Goal: Transaction & Acquisition: Obtain resource

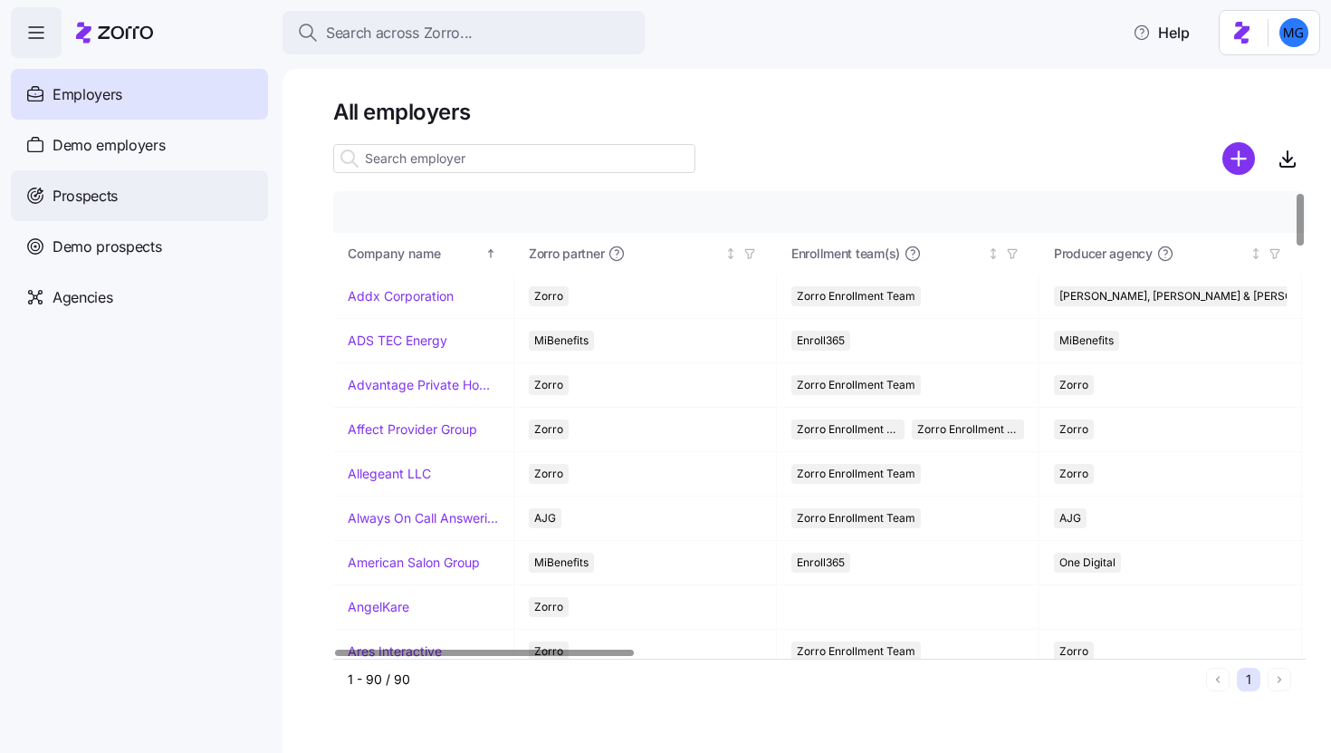
click at [191, 186] on div "Prospects" at bounding box center [139, 195] width 257 height 51
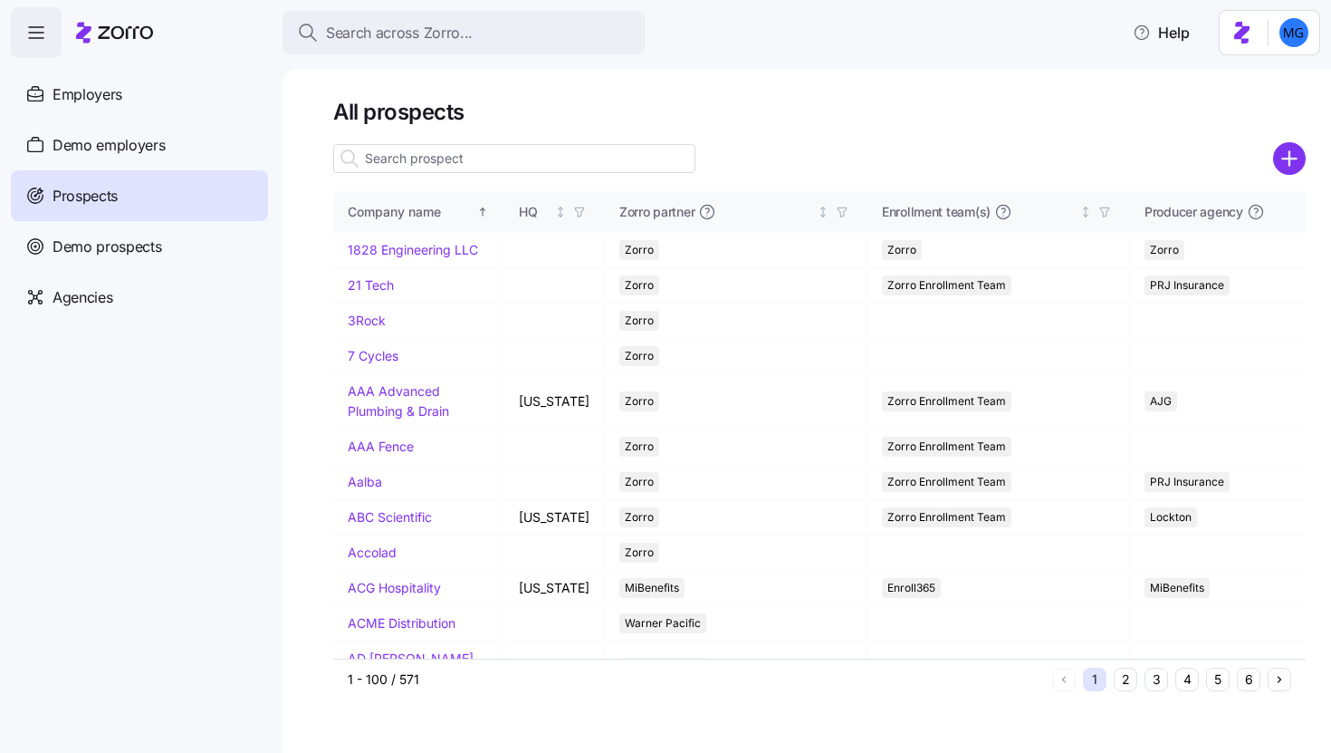
click at [924, 136] on div at bounding box center [819, 133] width 973 height 14
click at [645, 164] on input at bounding box center [514, 158] width 362 height 29
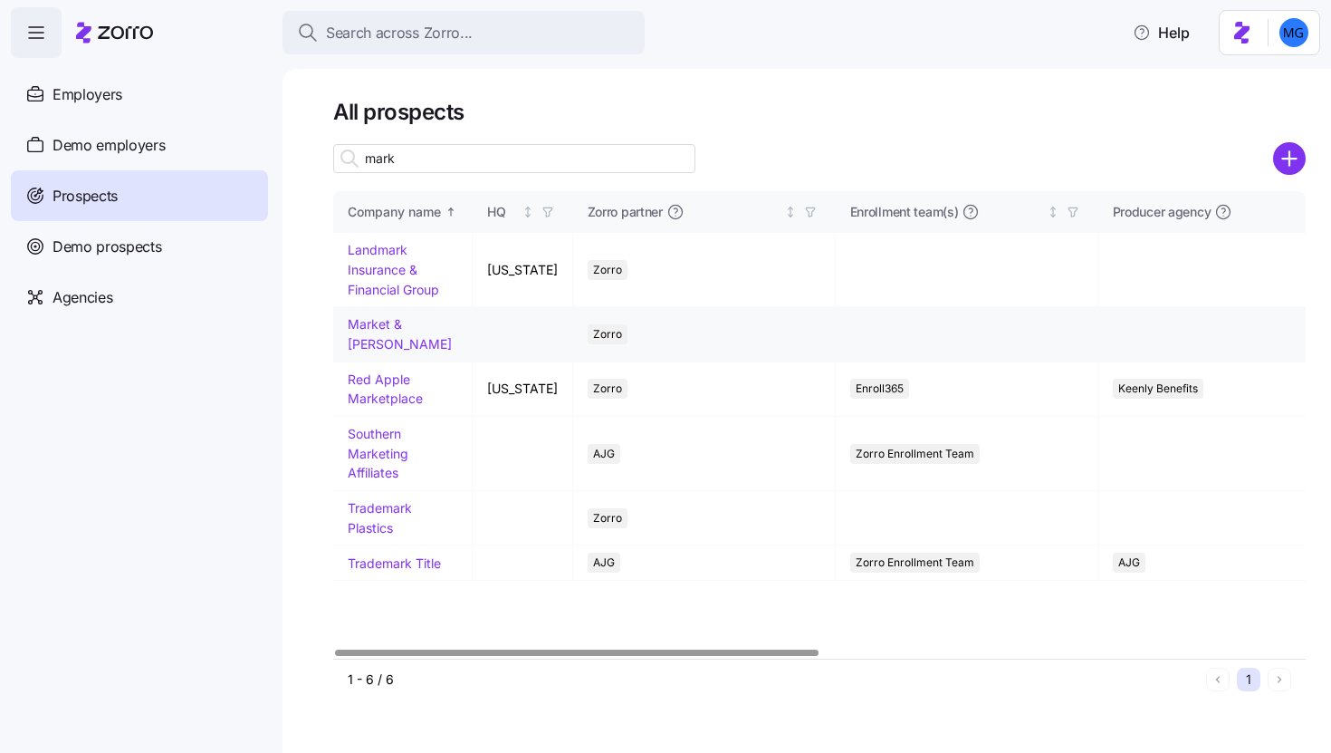
type input "mark"
click at [403, 328] on link "Market & Johnson" at bounding box center [400, 333] width 104 height 35
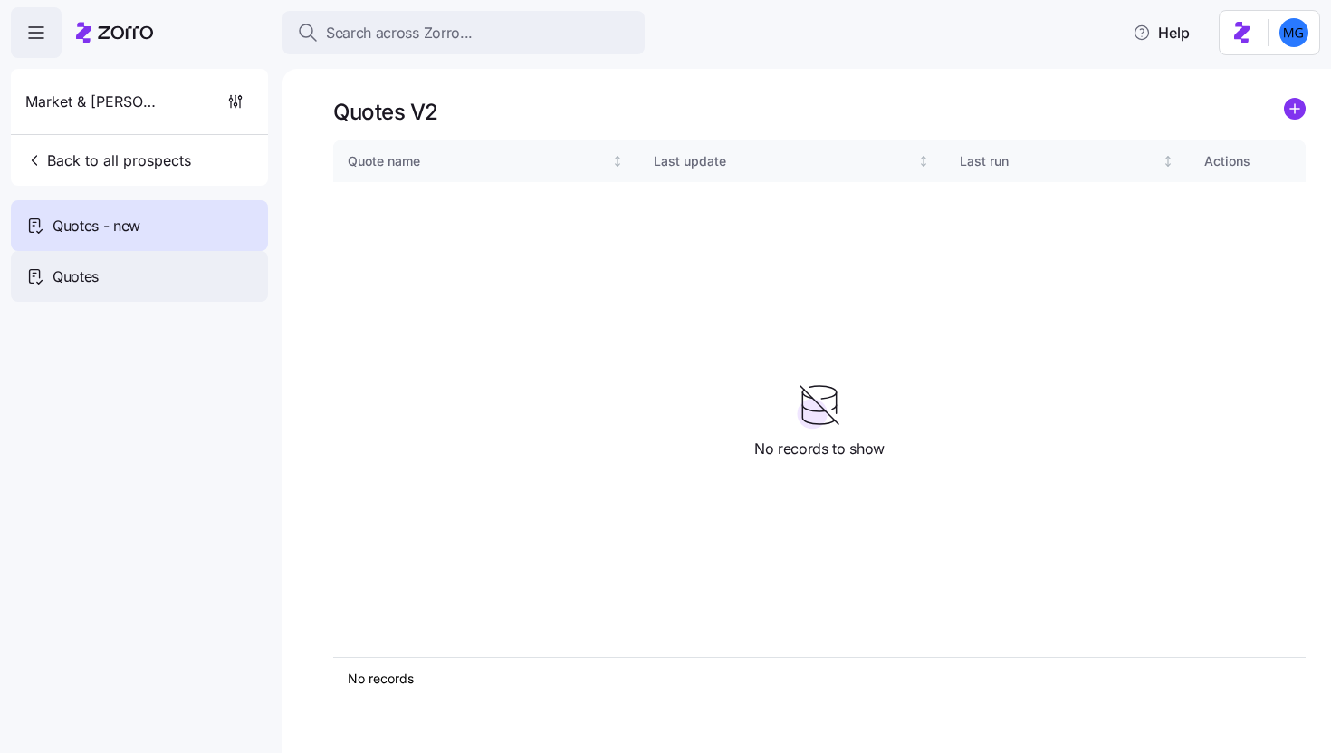
click at [127, 268] on div "Quotes" at bounding box center [139, 276] width 257 height 51
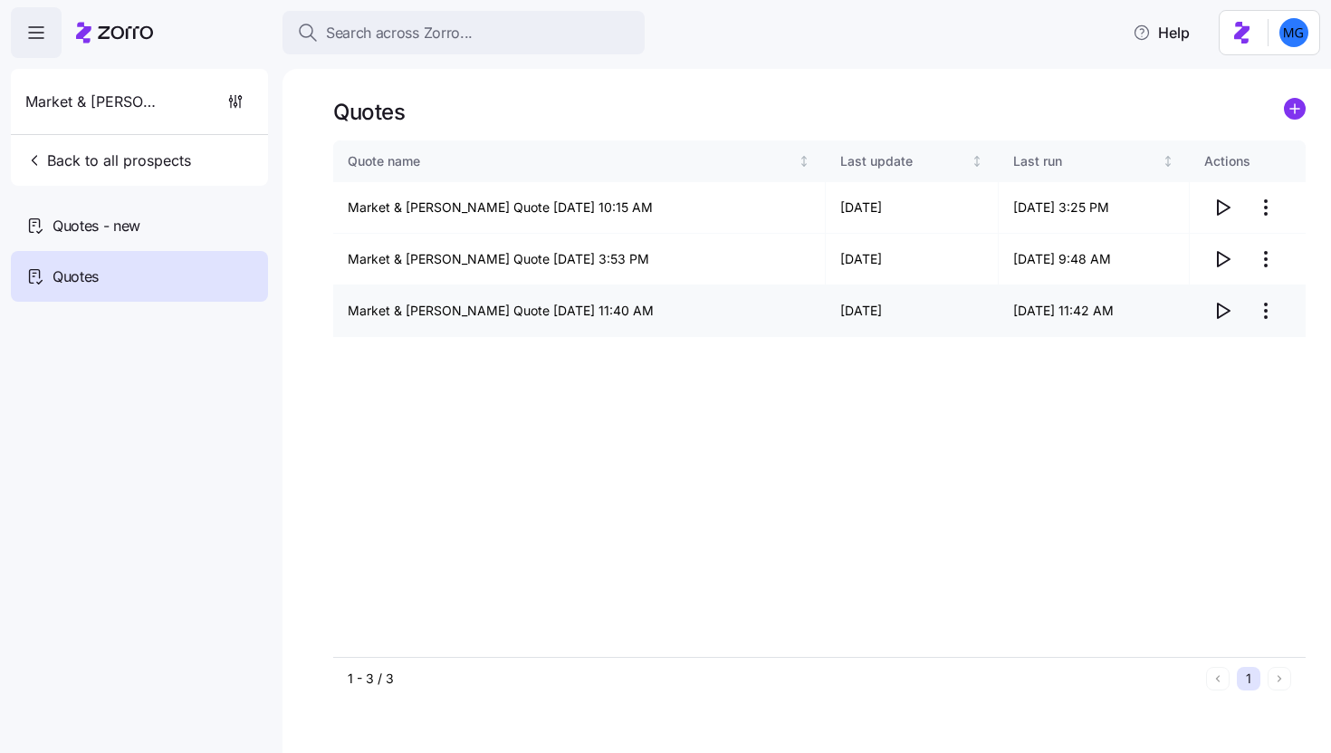
click at [1220, 310] on icon "button" at bounding box center [1223, 311] width 22 height 22
click at [1268, 317] on html "Search across Zorro... Help Market & Johnson Back to all prospects Quotes - new…" at bounding box center [665, 371] width 1331 height 742
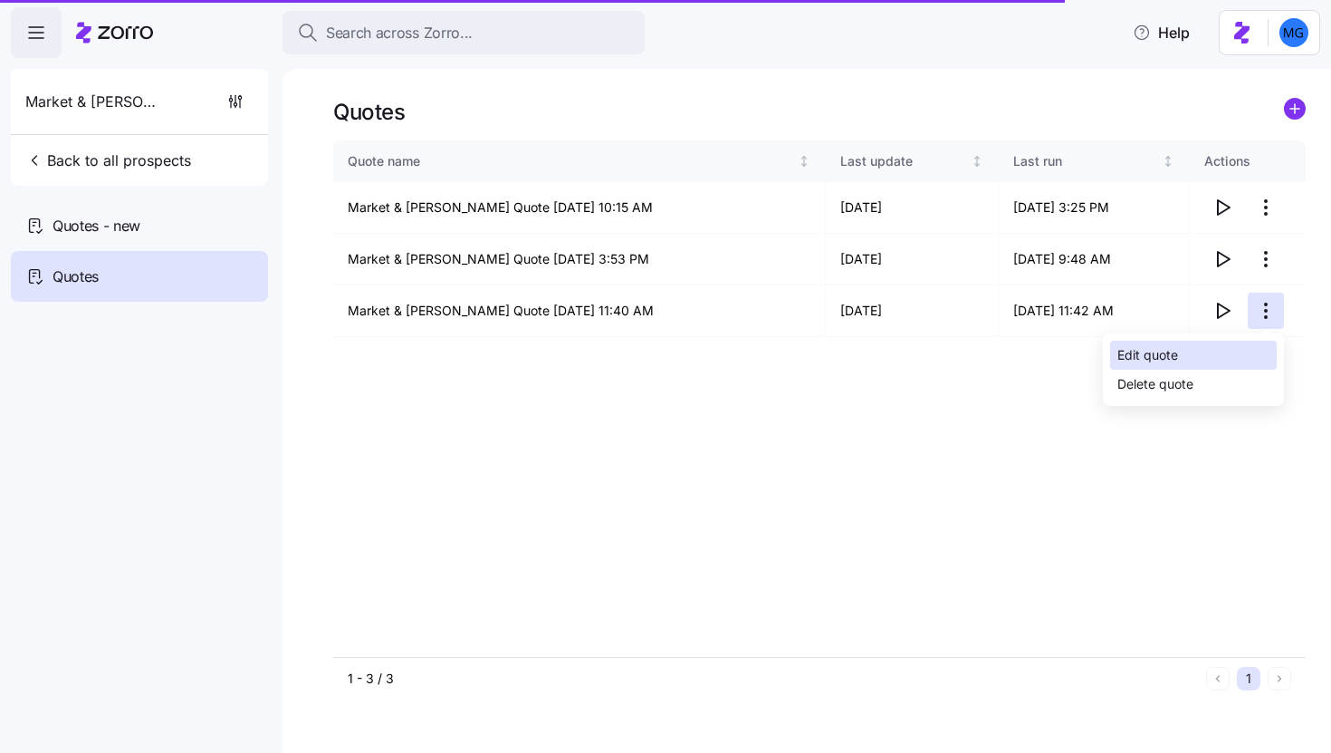
click at [1175, 352] on div "Edit quote" at bounding box center [1148, 355] width 61 height 20
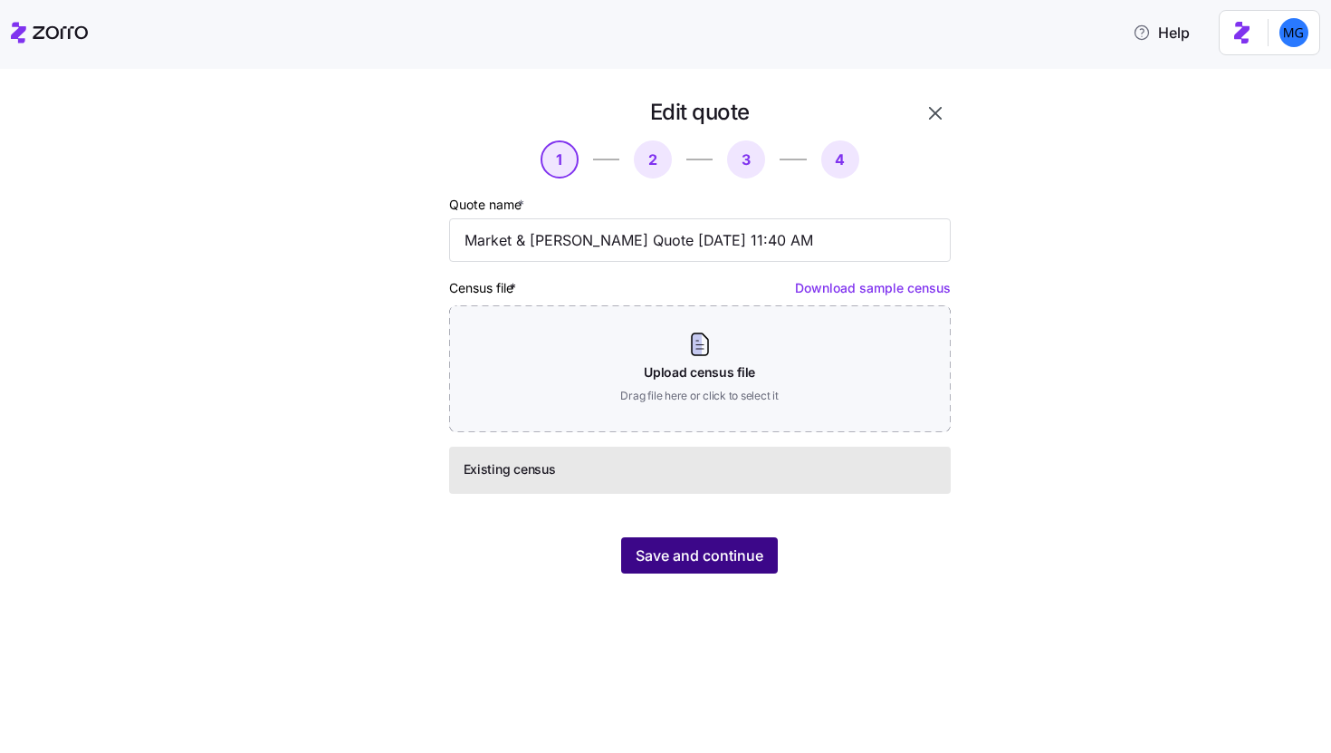
click at [744, 566] on button "Save and continue" at bounding box center [699, 555] width 157 height 36
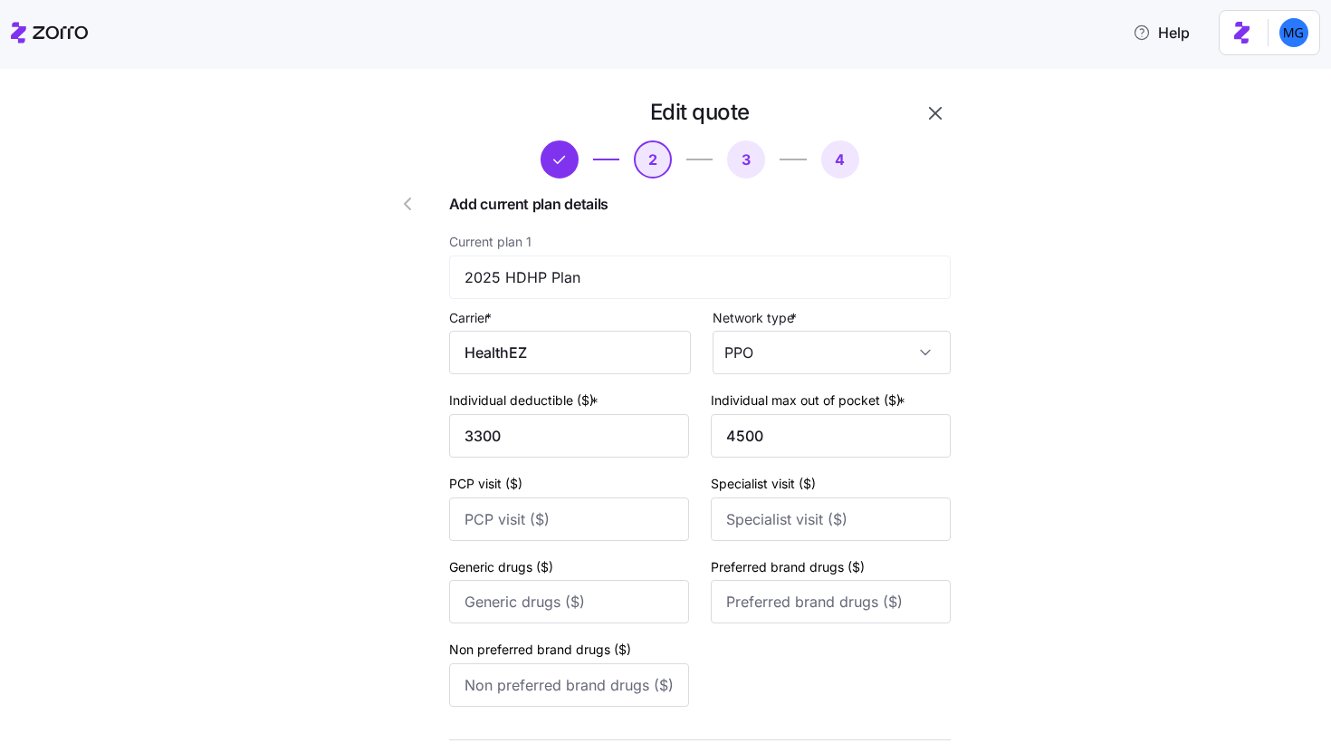
scroll to position [662, 0]
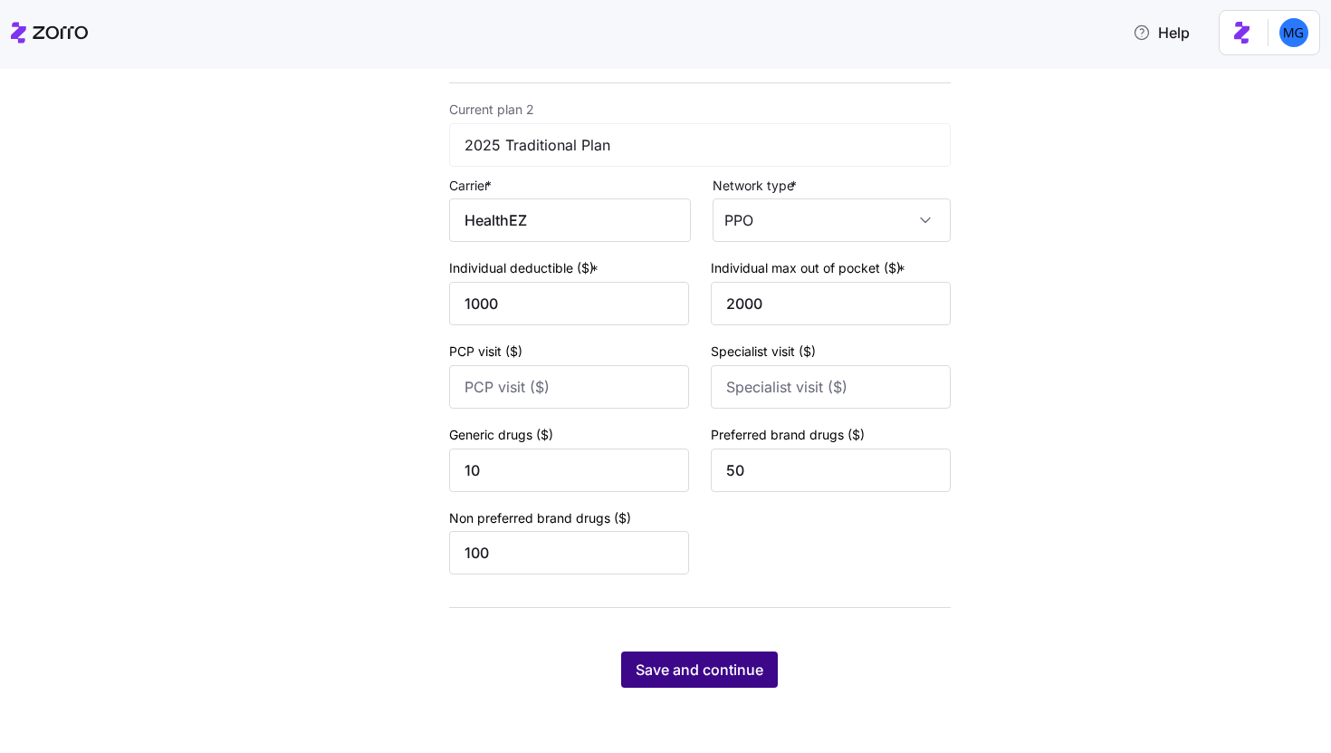
click at [720, 665] on span "Save and continue" at bounding box center [700, 669] width 128 height 22
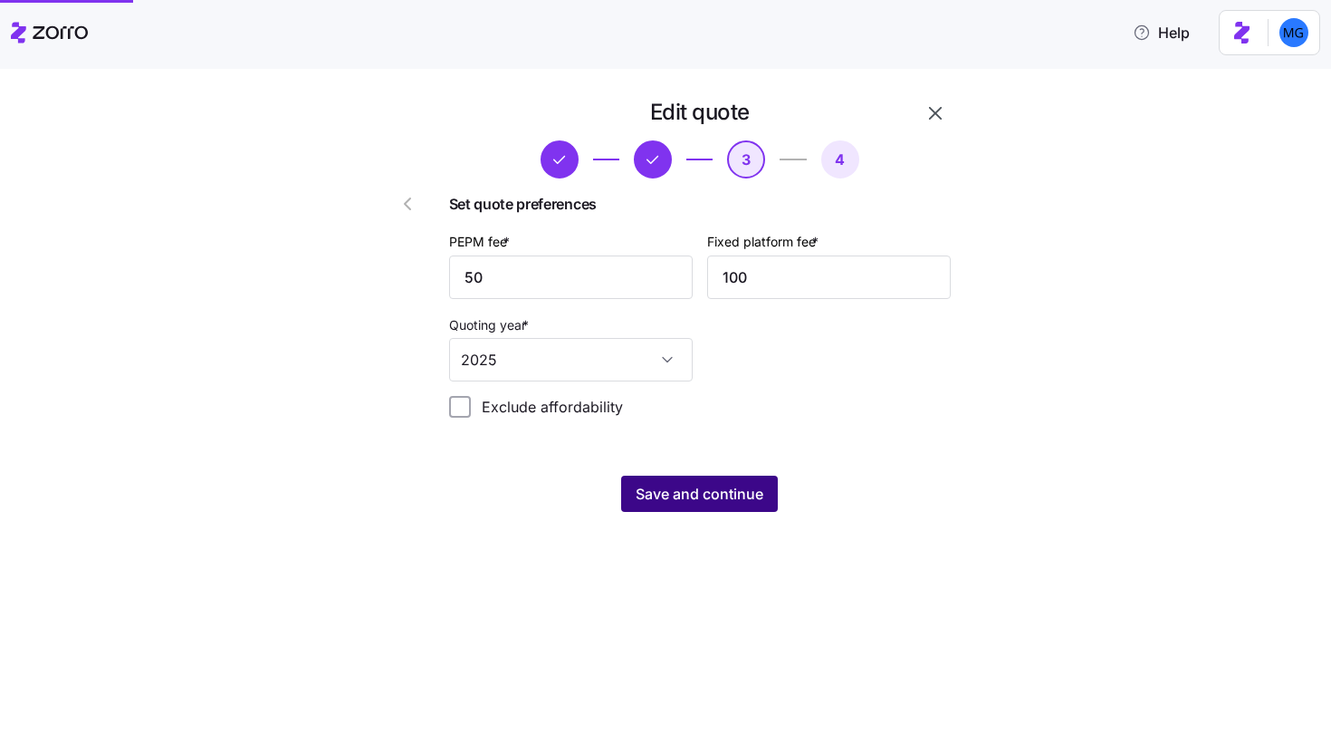
scroll to position [0, 0]
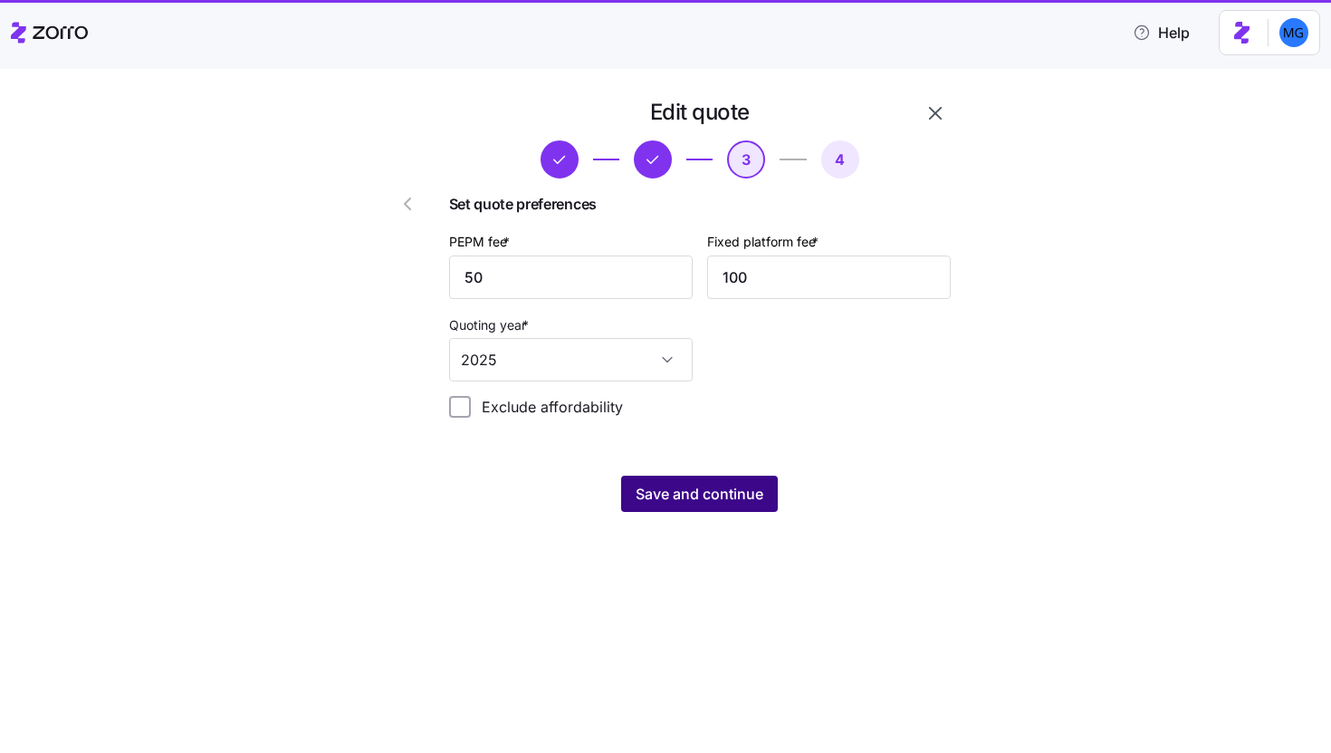
click at [730, 495] on span "Save and continue" at bounding box center [700, 494] width 128 height 22
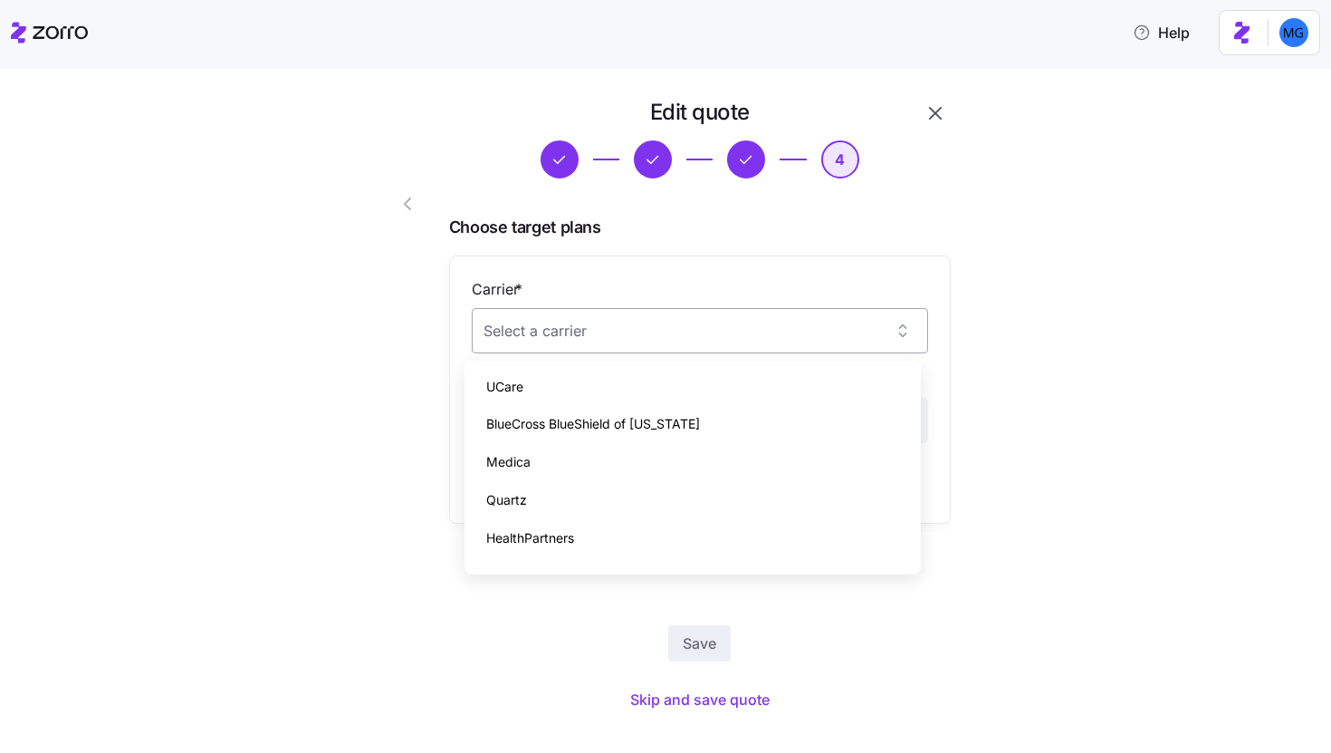
click at [828, 332] on input "Carrier *" at bounding box center [700, 330] width 456 height 45
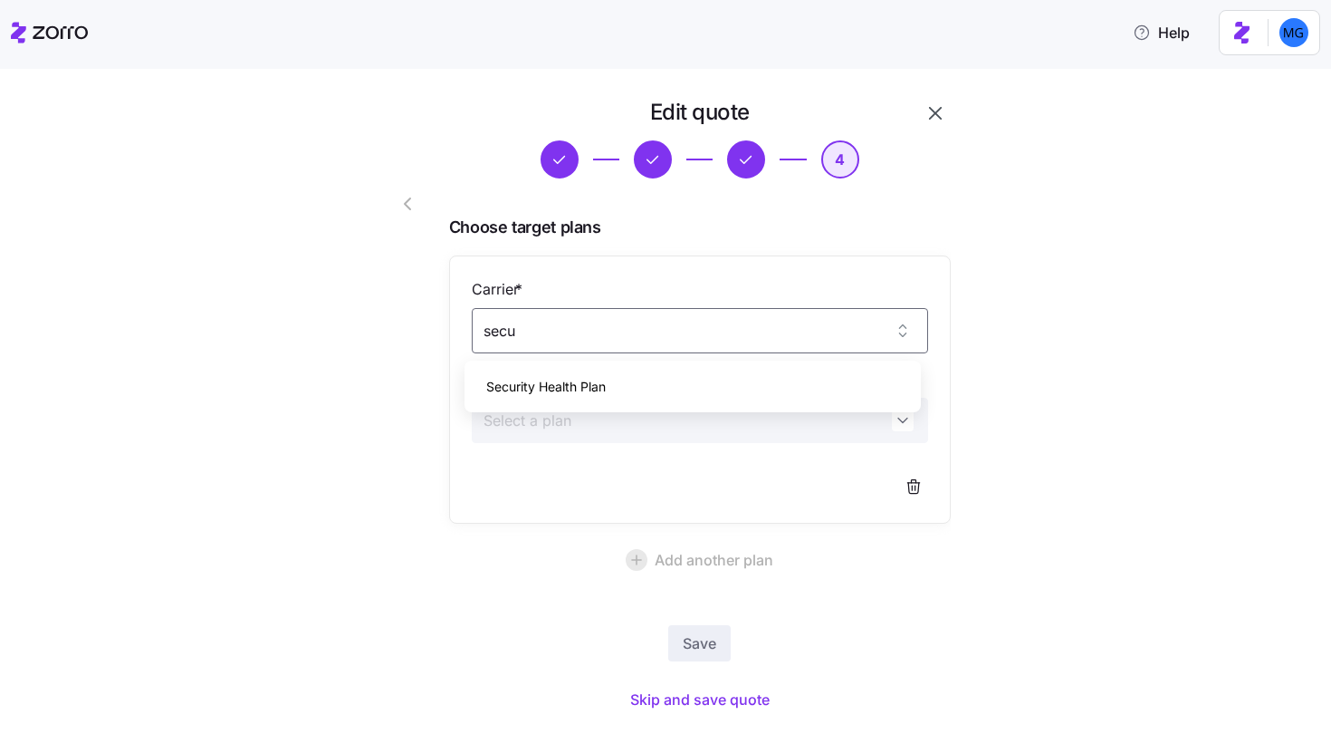
click at [669, 383] on div "Security Health Plan" at bounding box center [693, 387] width 442 height 38
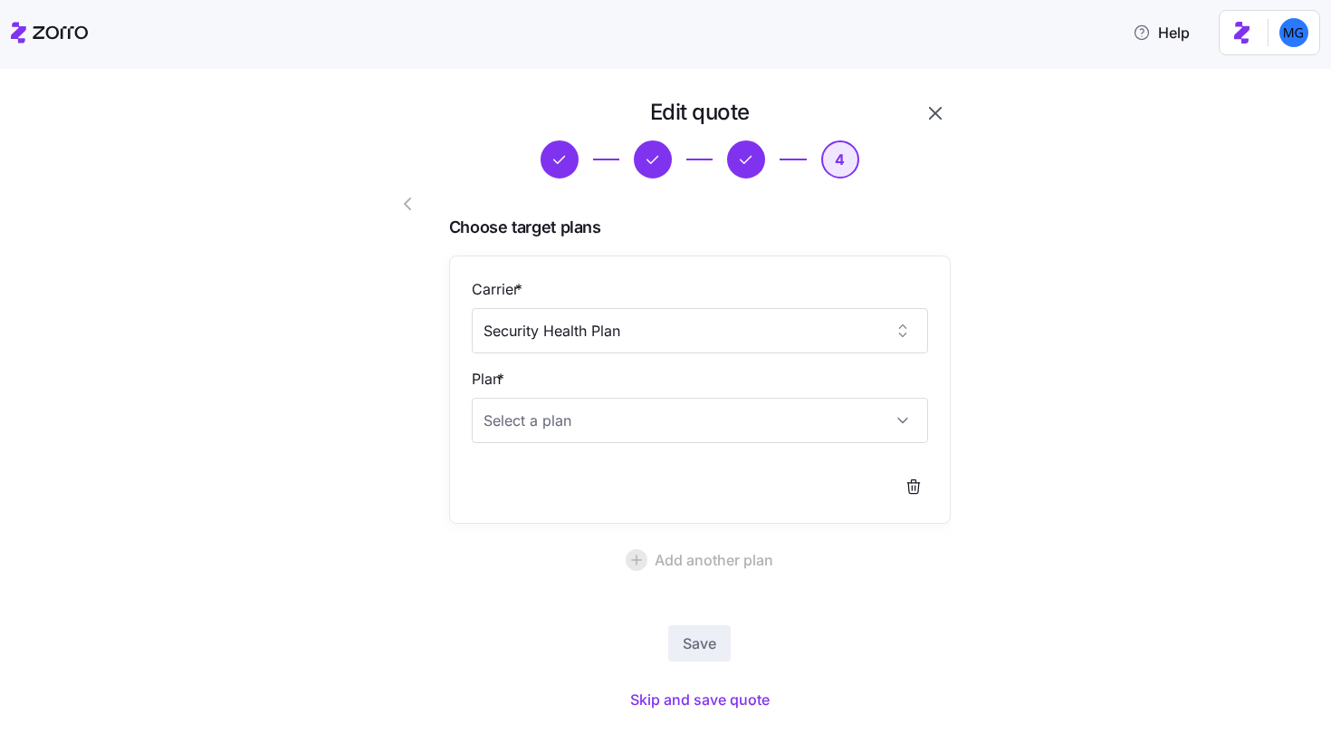
type input "Security Health Plan"
click at [1044, 321] on div "Edit quote 4 Choose target plans Carrier * Security Health Plan Plan * Add anot…" at bounding box center [678, 417] width 1255 height 639
click at [778, 443] on div "Carrier * Security Health Plan Plan *" at bounding box center [700, 389] width 456 height 223
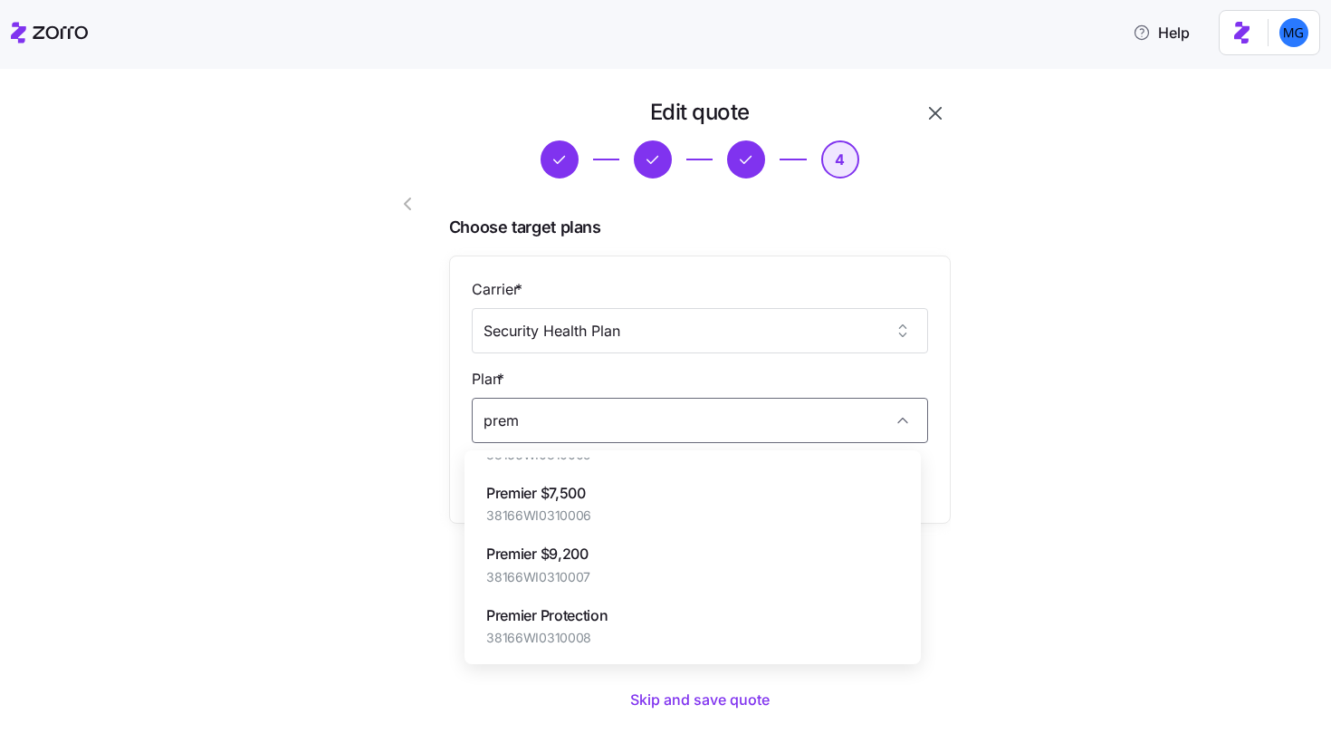
scroll to position [0, 0]
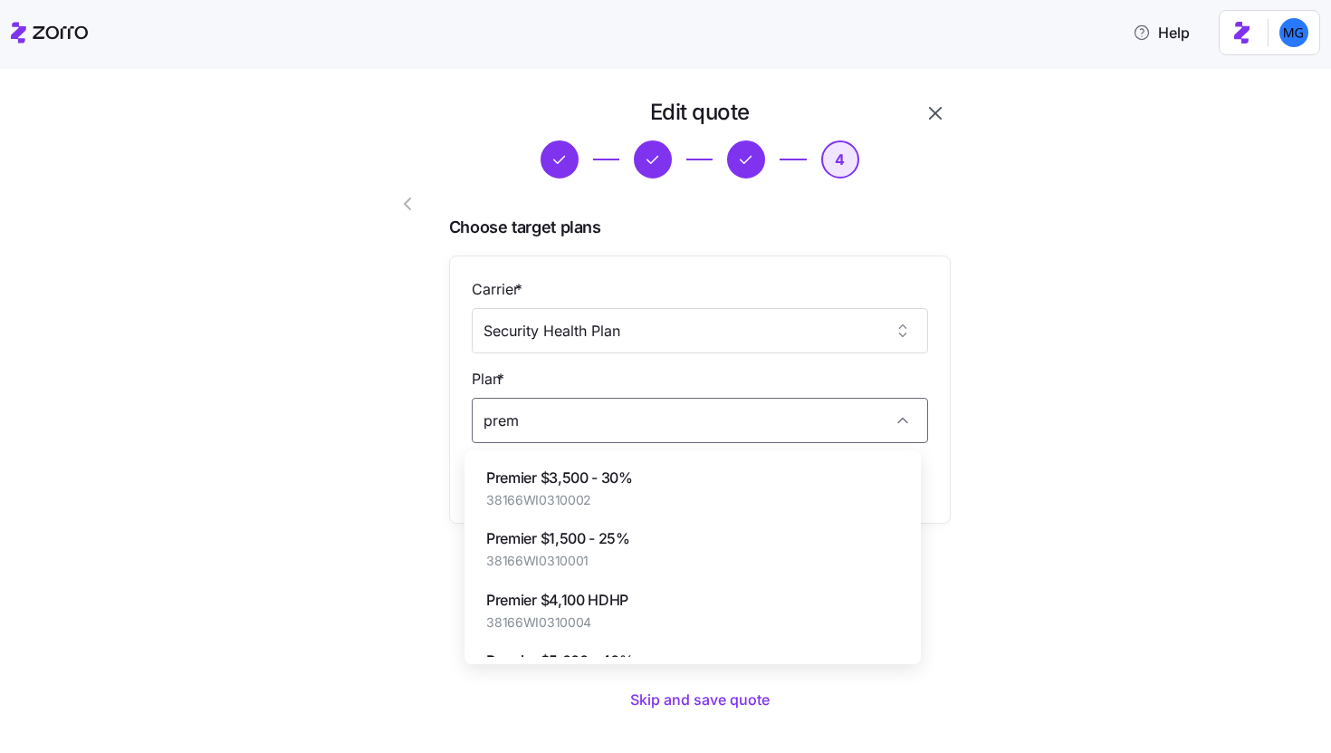
click at [727, 497] on div "Premier $3,500 - 30% 38166WI0310002" at bounding box center [693, 487] width 442 height 61
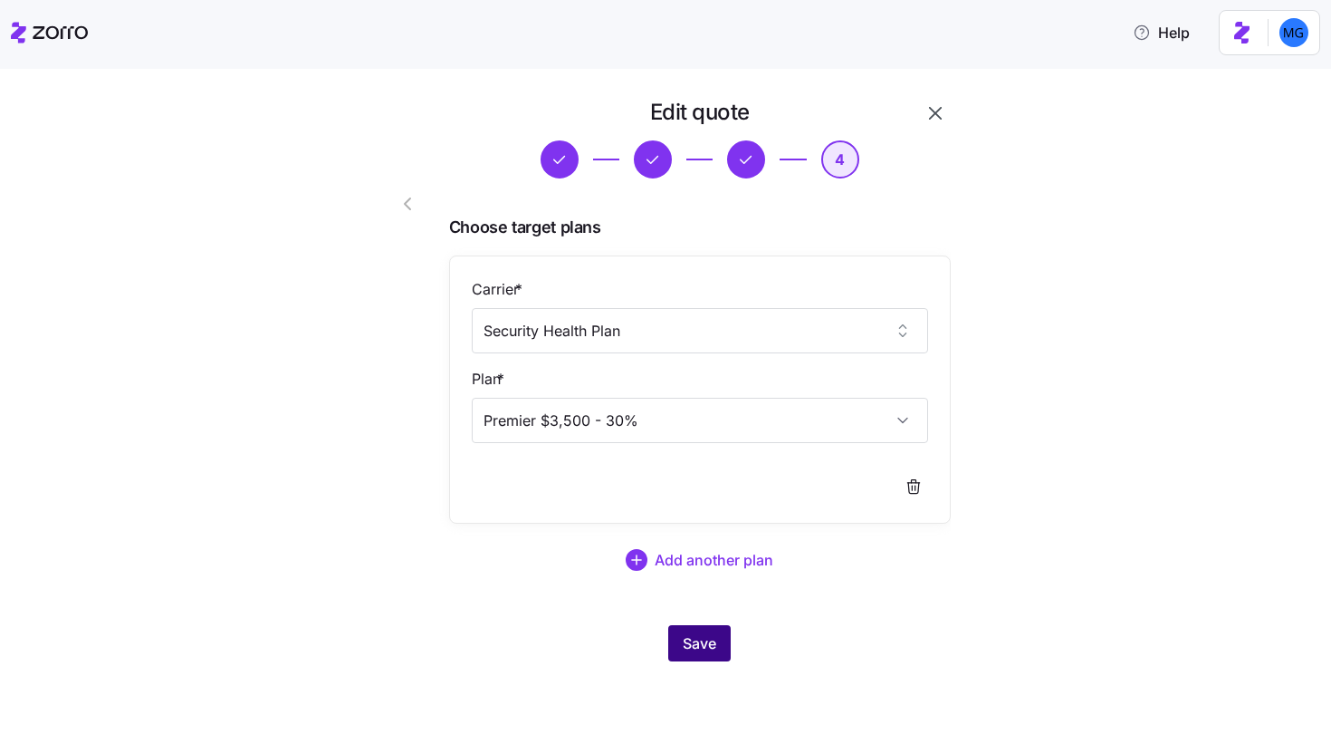
type input "Premier $3,500 - 30%"
click at [717, 651] on button "Save" at bounding box center [699, 643] width 62 height 36
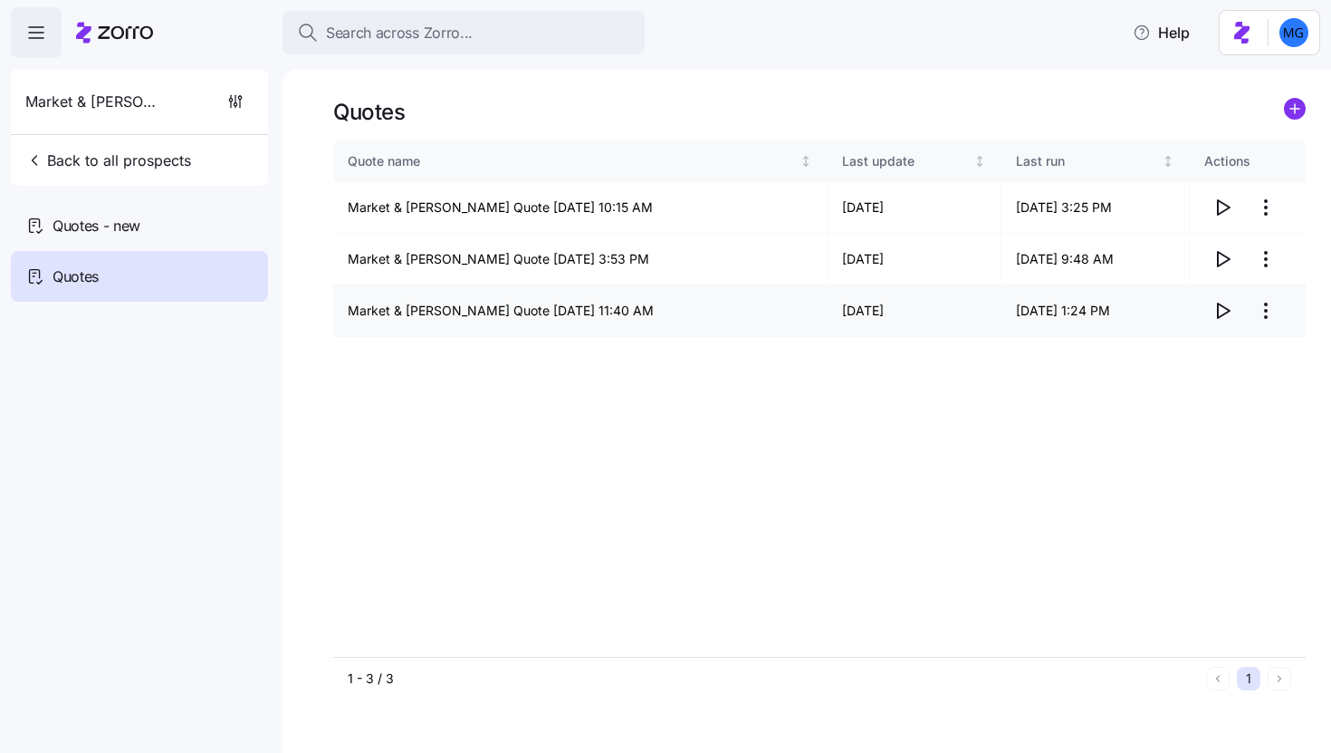
click at [1218, 308] on icon "button" at bounding box center [1224, 310] width 12 height 14
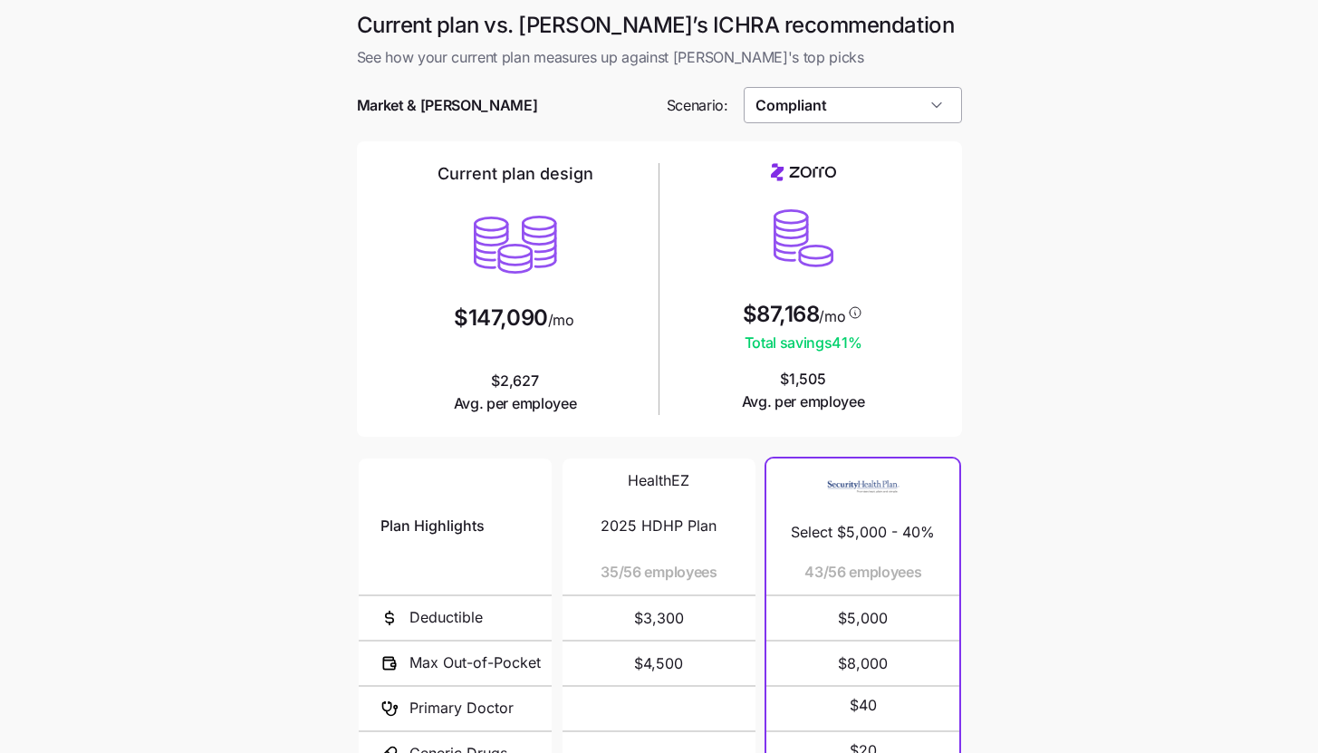
click at [933, 98] on input "Compliant" at bounding box center [853, 105] width 218 height 36
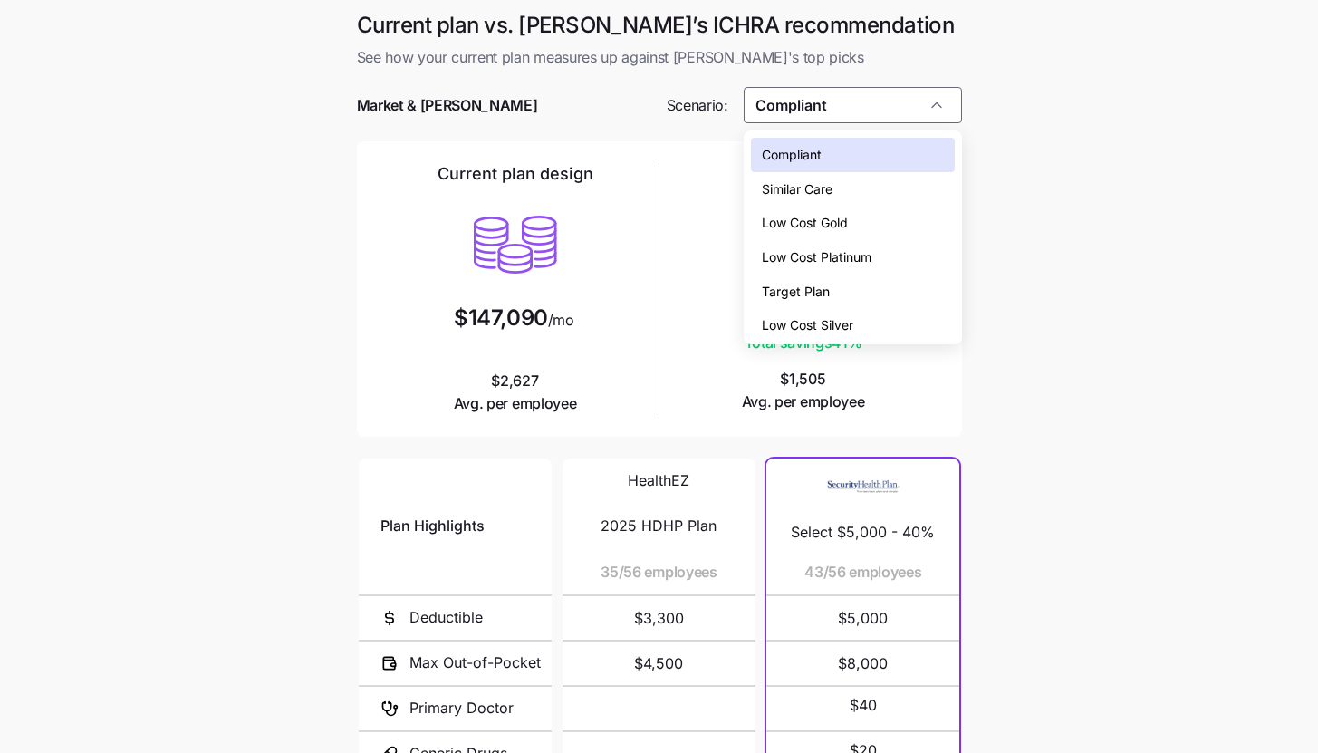
click at [866, 283] on div "Target Plan" at bounding box center [853, 291] width 204 height 34
type input "Target Plan"
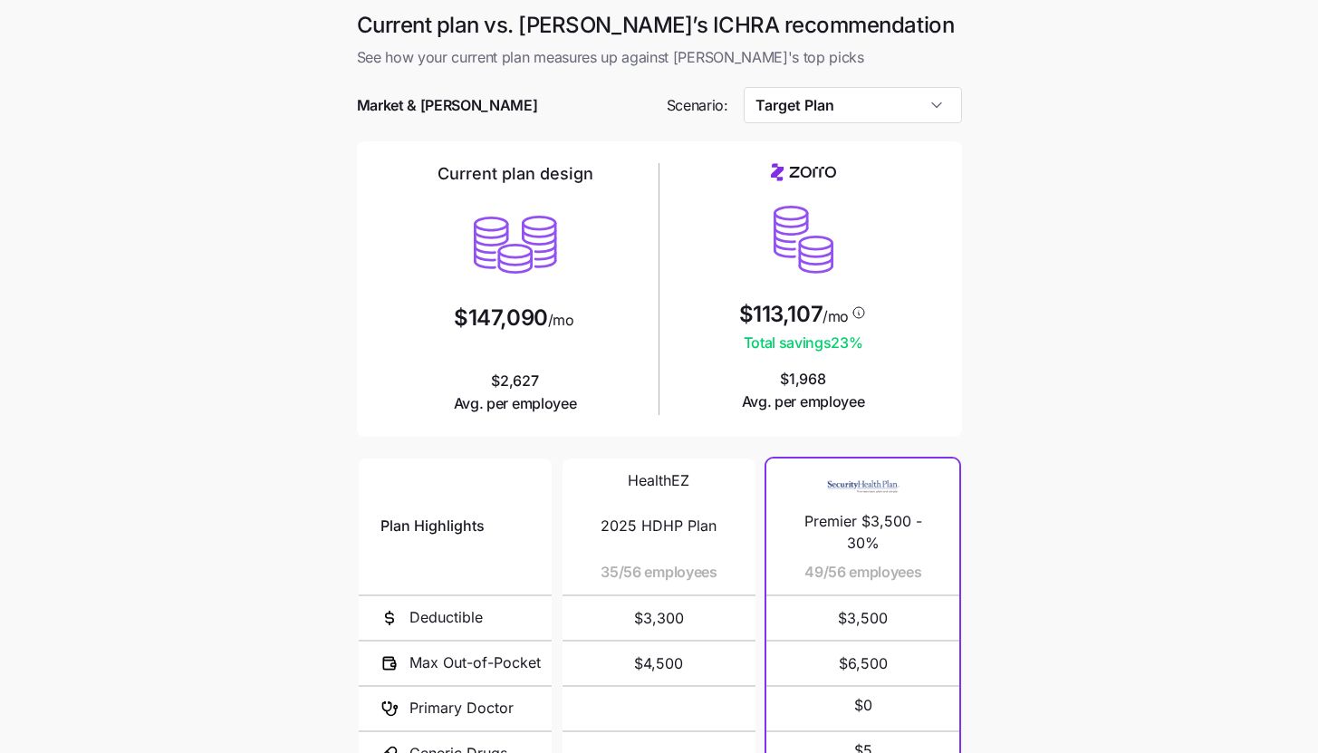
scroll to position [235, 0]
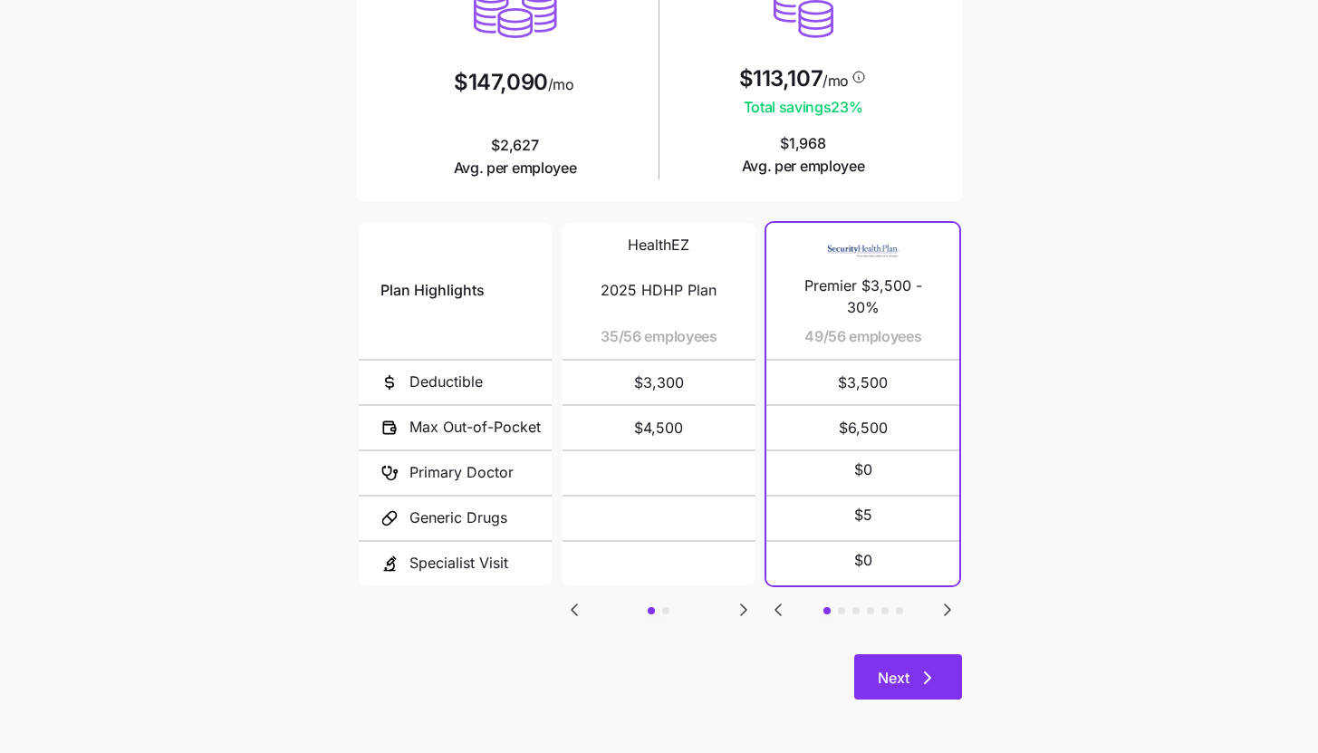
click at [917, 677] on icon "button" at bounding box center [928, 678] width 22 height 22
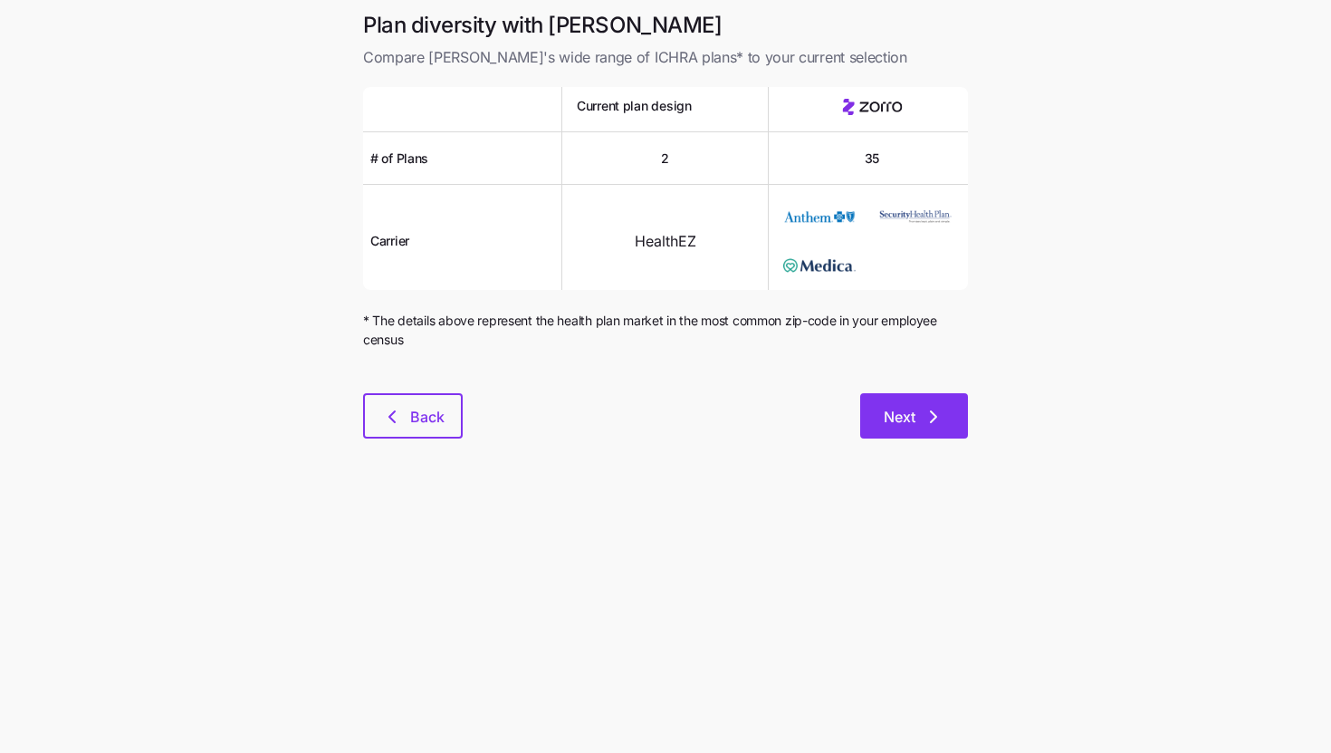
click at [938, 428] on button "Next" at bounding box center [914, 415] width 108 height 45
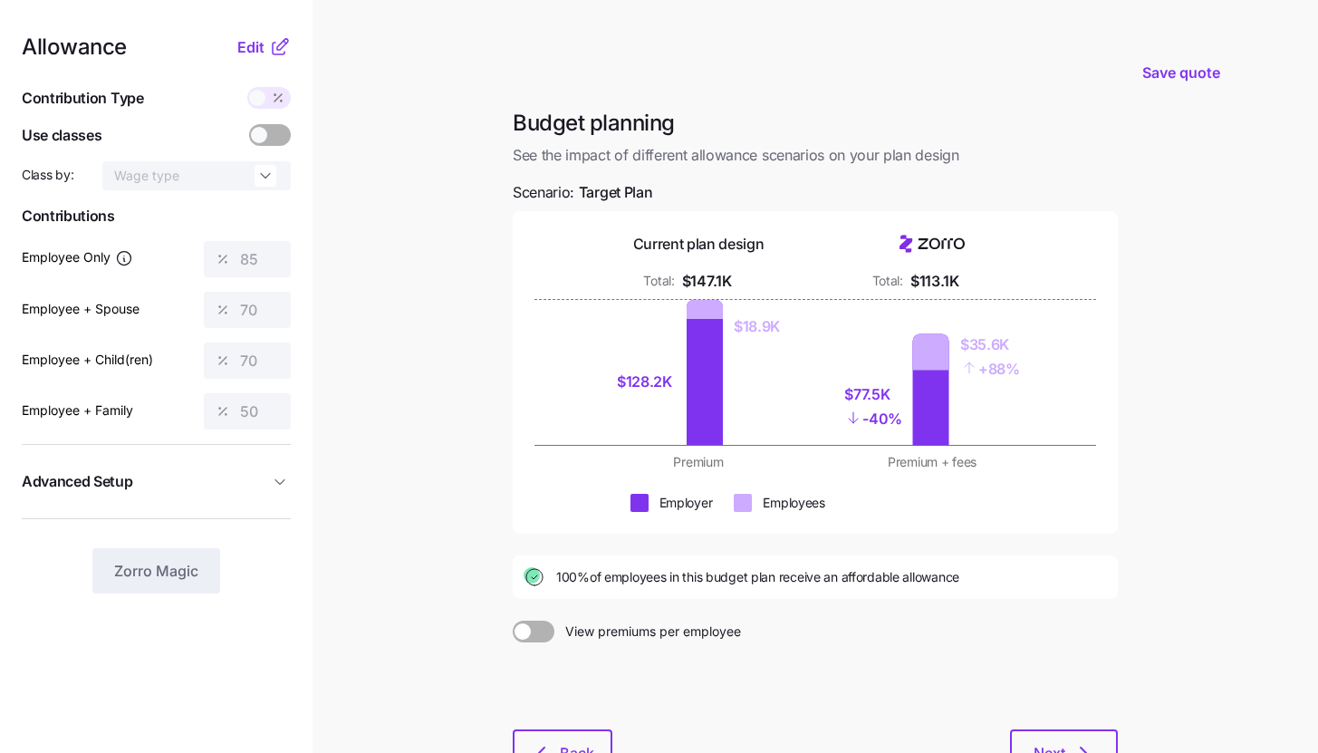
click at [274, 49] on icon at bounding box center [280, 47] width 22 height 22
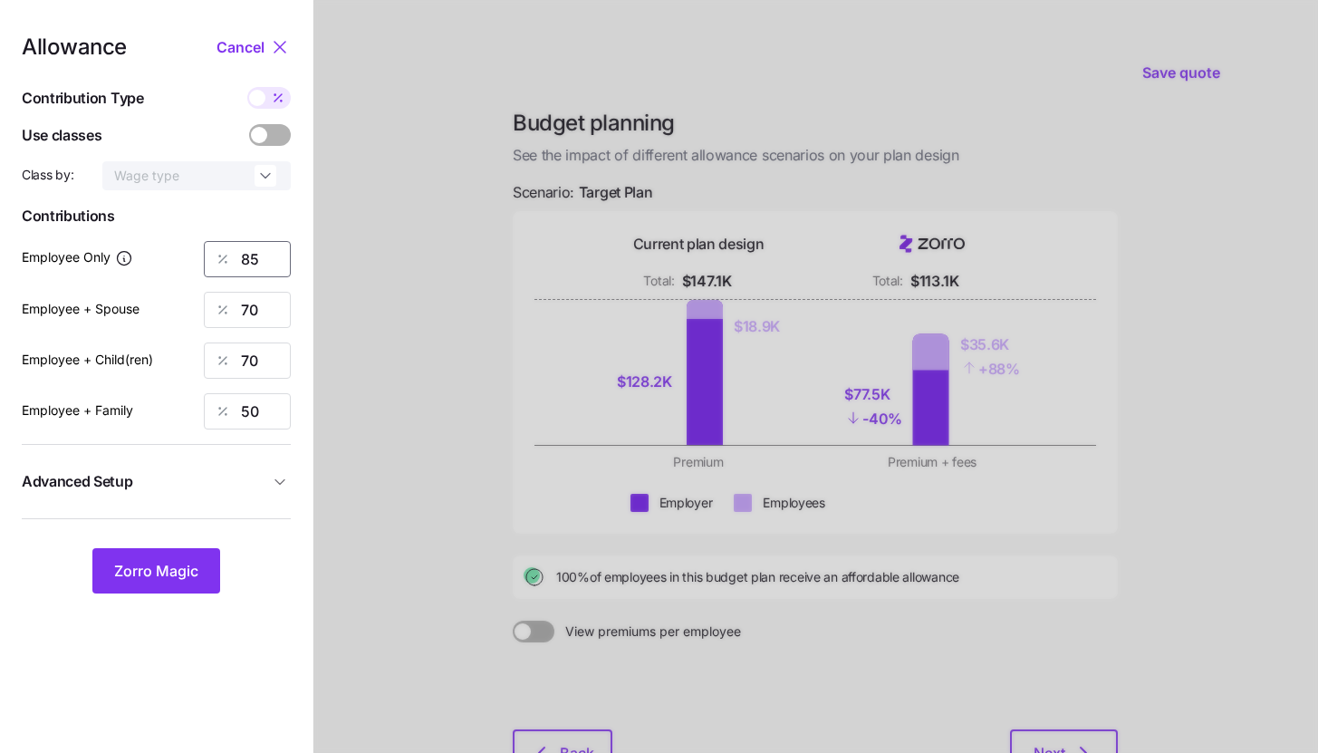
click at [264, 254] on input "85" at bounding box center [247, 259] width 87 height 36
type input "100"
type input "85"
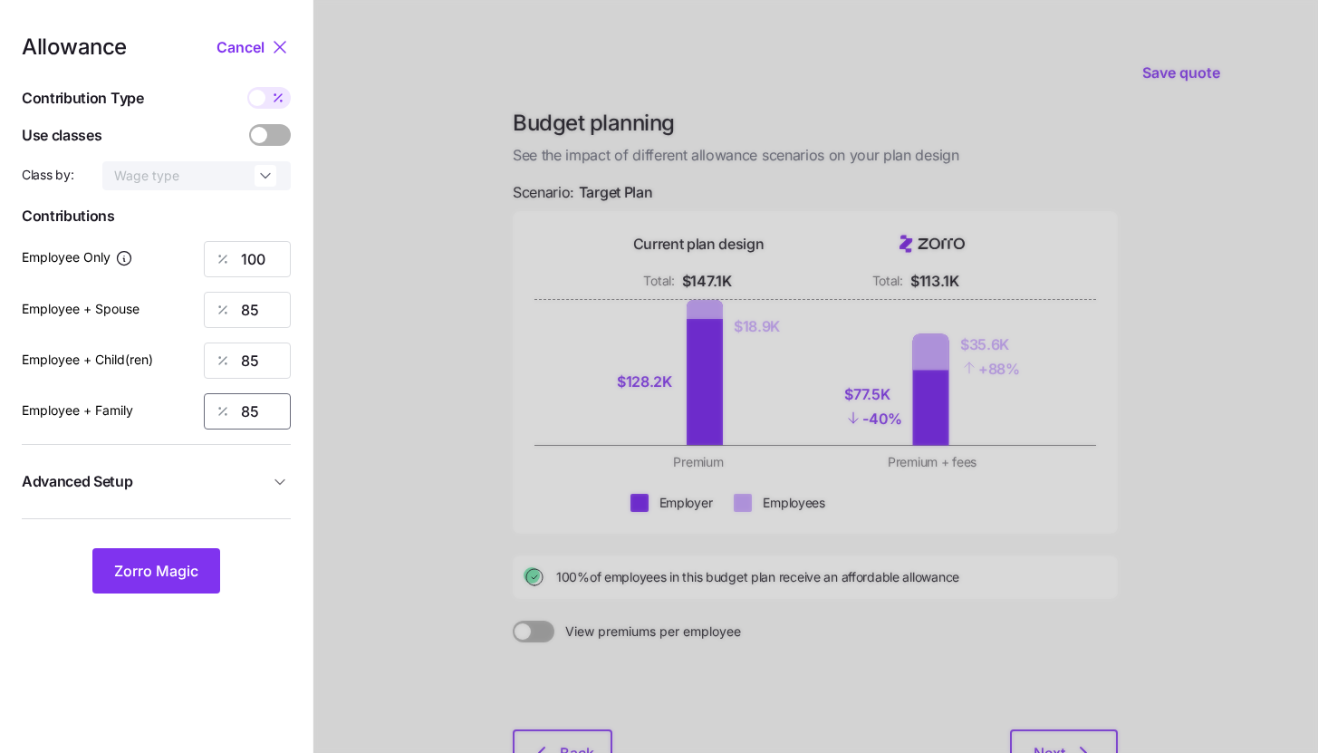
type input "85"
click at [175, 485] on span "Advanced Setup" at bounding box center [145, 481] width 247 height 23
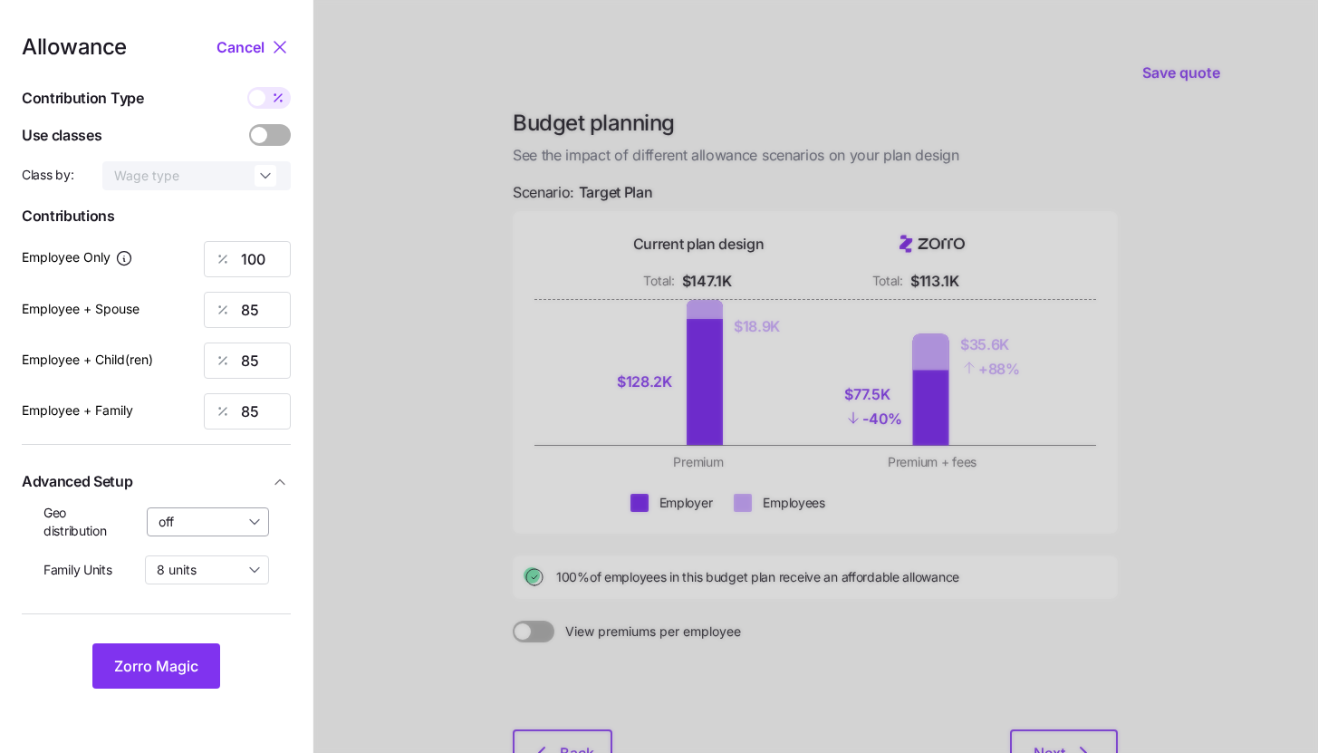
click at [188, 531] on input "off" at bounding box center [208, 521] width 123 height 29
click at [199, 634] on span "By state (2)" at bounding box center [199, 628] width 70 height 20
type input "By state (2)"
click at [184, 650] on button "Zorro Magic" at bounding box center [156, 665] width 128 height 45
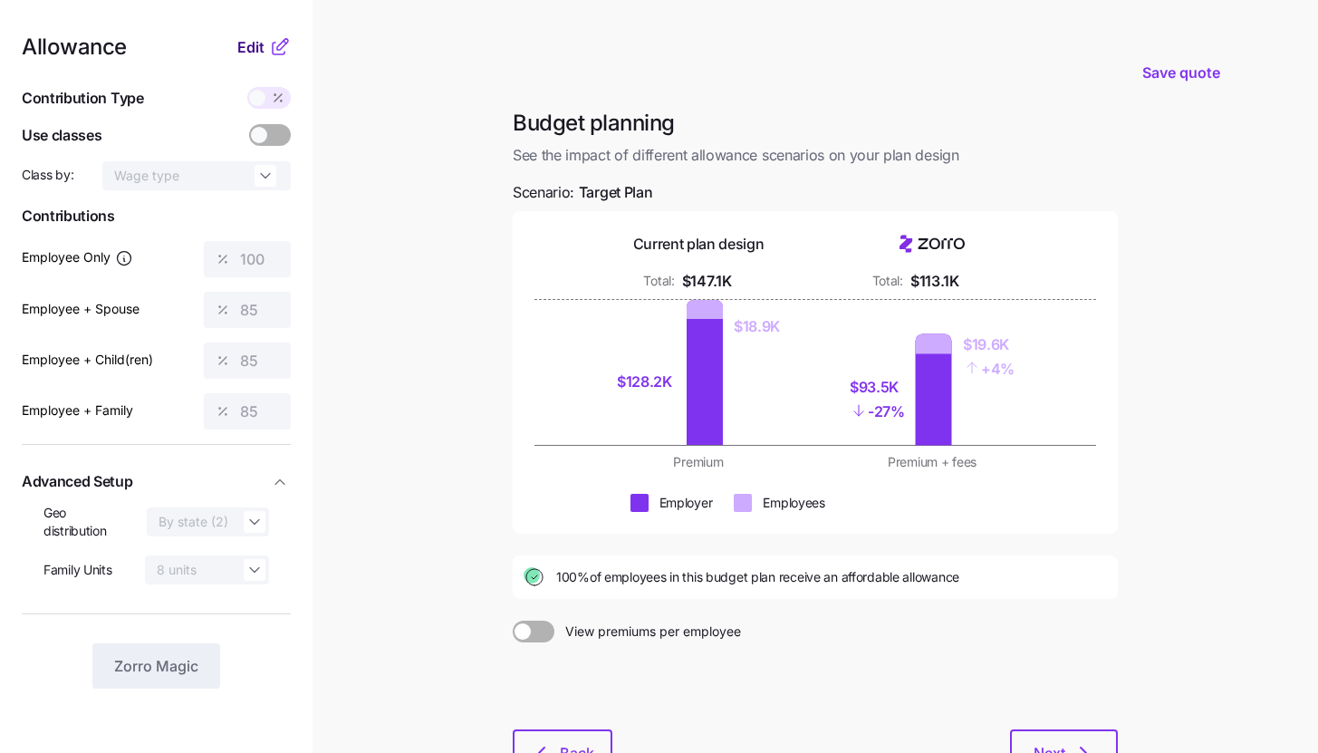
click at [264, 48] on button "Edit" at bounding box center [253, 47] width 32 height 22
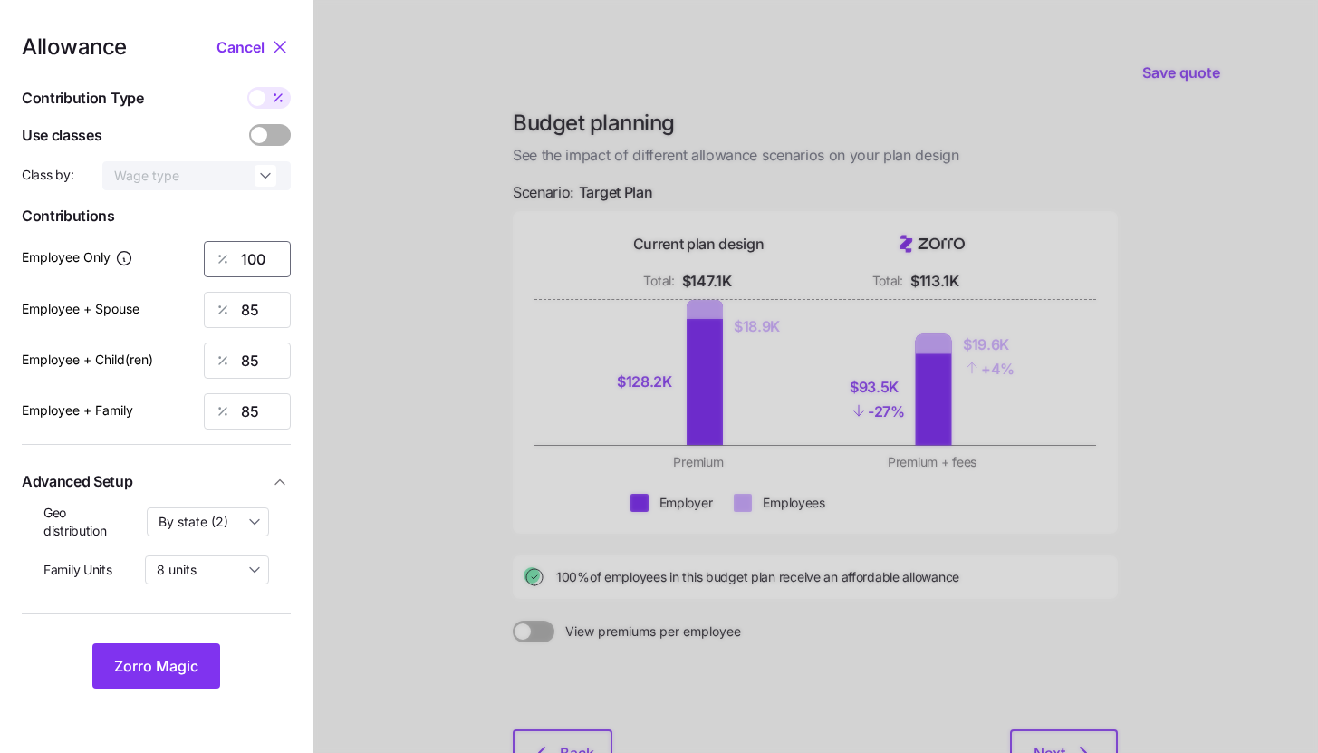
click at [276, 257] on input "100" at bounding box center [247, 259] width 87 height 36
click at [277, 111] on div "Allowance Cancel Contribution Type Use classes Class by: Wage type Contribution…" at bounding box center [156, 362] width 269 height 652
click at [276, 97] on icon at bounding box center [278, 98] width 14 height 14
click at [247, 87] on input "checkbox" at bounding box center [247, 87] width 0 height 0
type input "925"
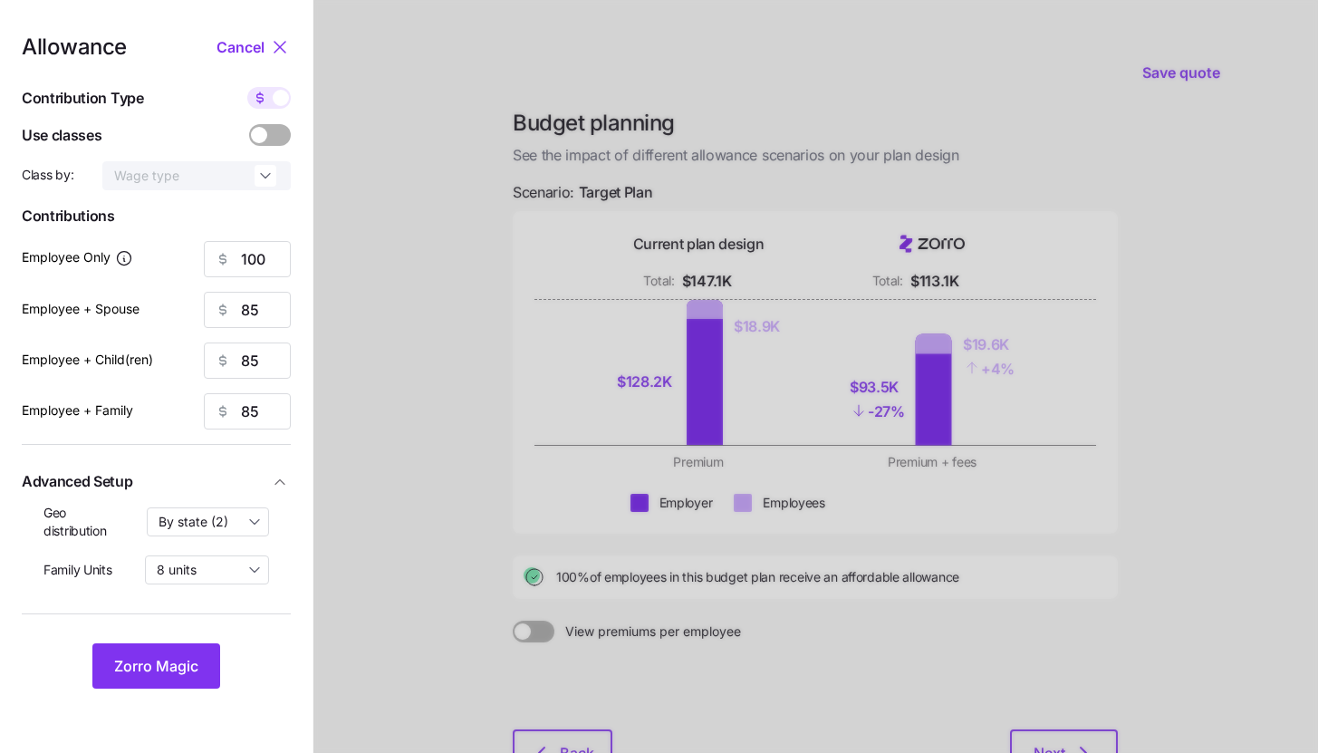
type input "1572"
type input "1429"
type input "2215"
click at [272, 312] on input "1572" at bounding box center [247, 310] width 87 height 36
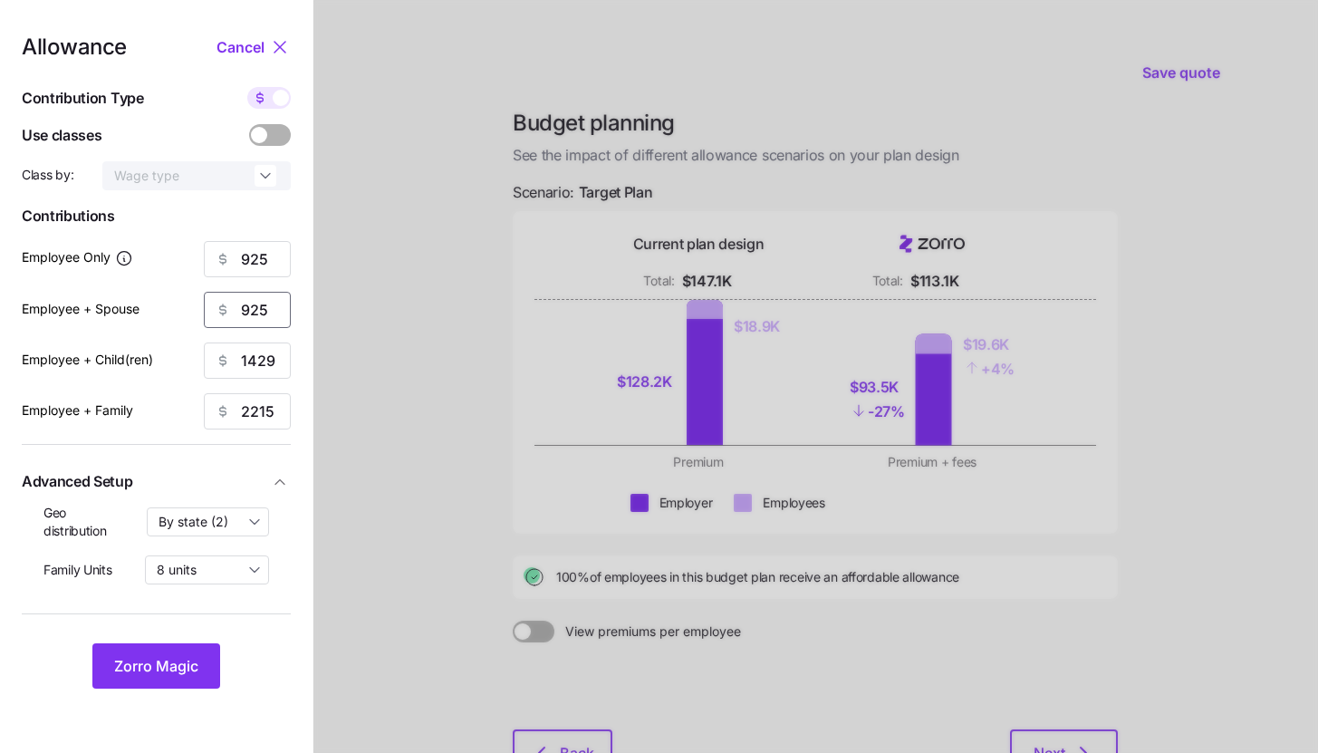
type input "925"
type input "92"
type input "5"
type input "925"
click at [272, 364] on input "92" at bounding box center [247, 360] width 87 height 36
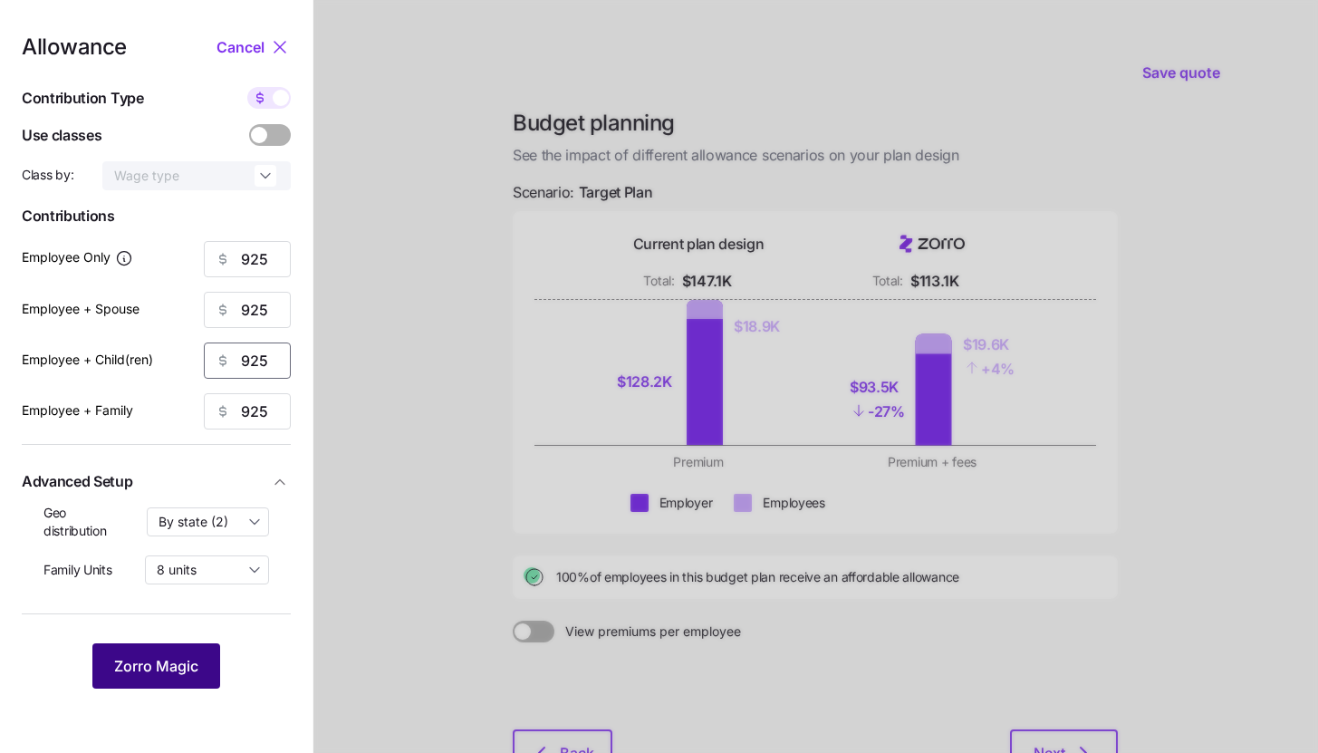
type input "925"
click at [136, 670] on span "Zorro Magic" at bounding box center [156, 666] width 84 height 22
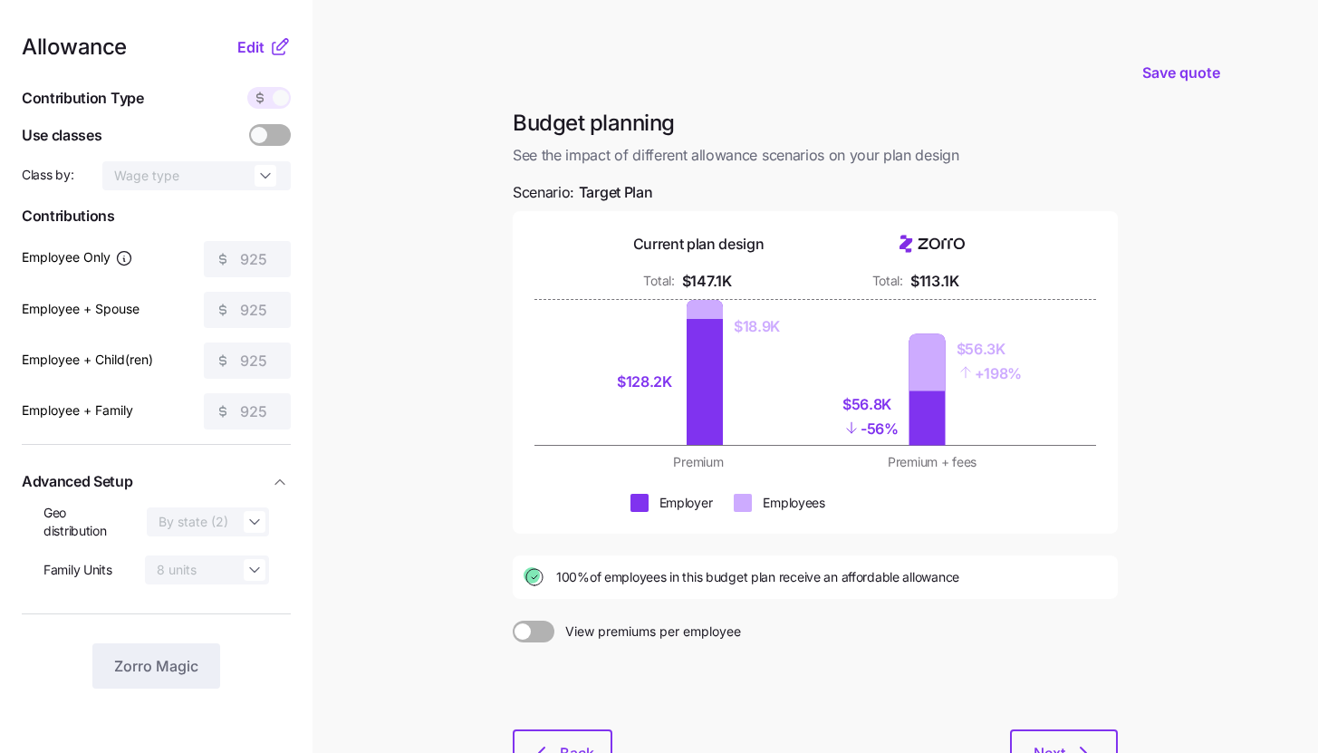
click at [1170, 601] on main "Save quote Budget planning See the impact of different allowance scenarios on y…" at bounding box center [659, 445] width 1318 height 890
click at [1077, 744] on icon "button" at bounding box center [1083, 753] width 22 height 22
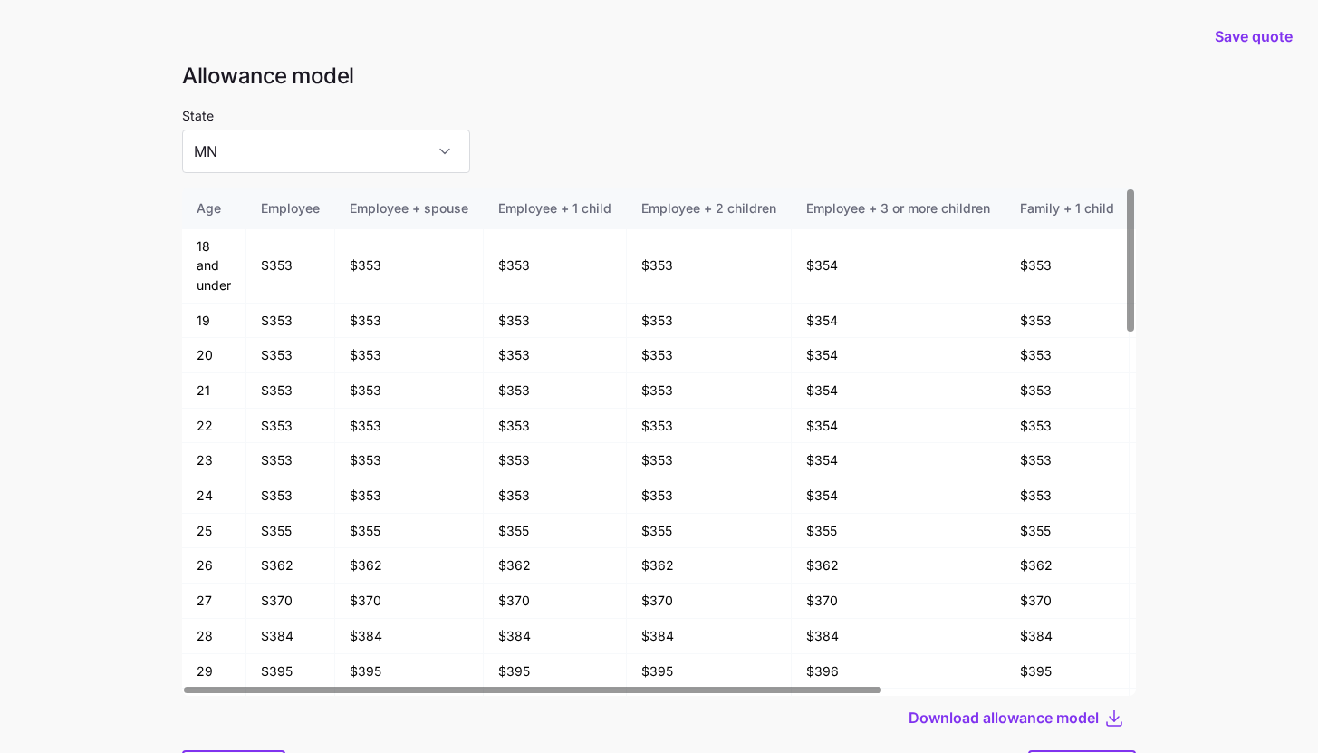
scroll to position [97, 0]
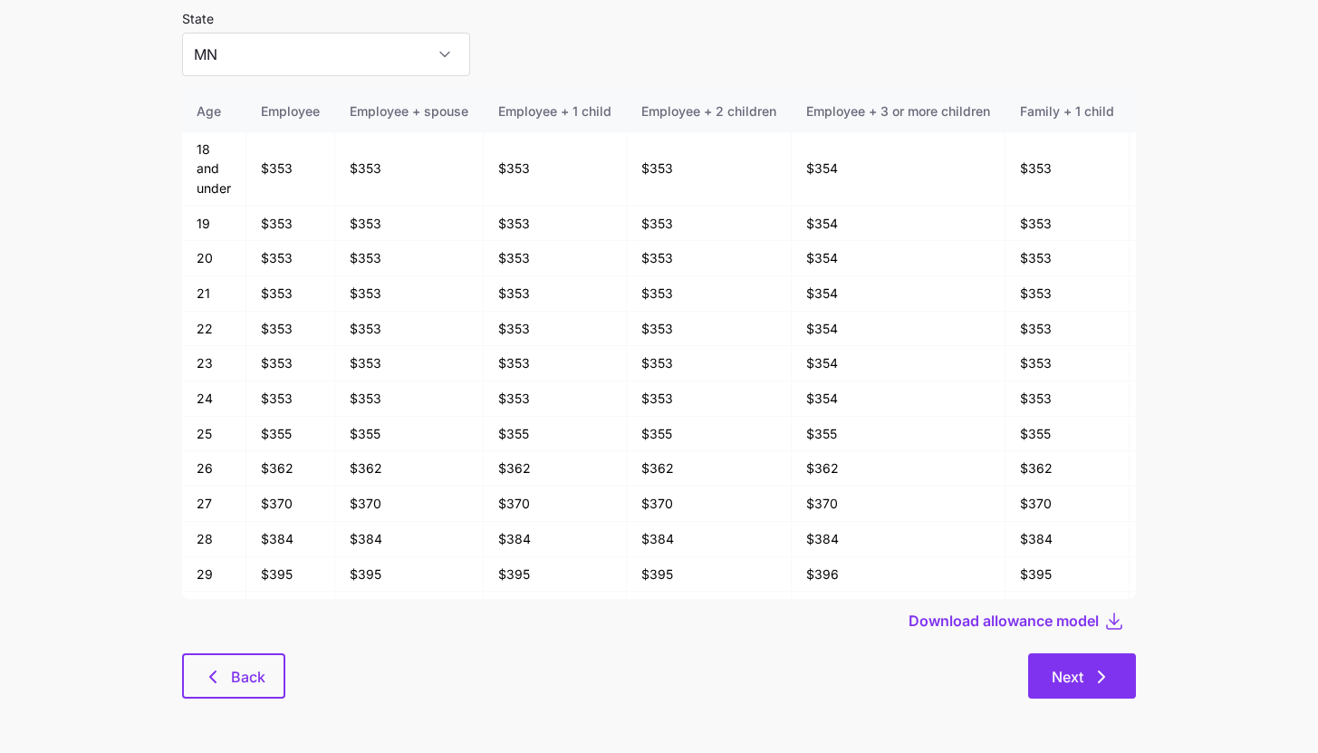
click at [1126, 668] on button "Next" at bounding box center [1082, 675] width 108 height 45
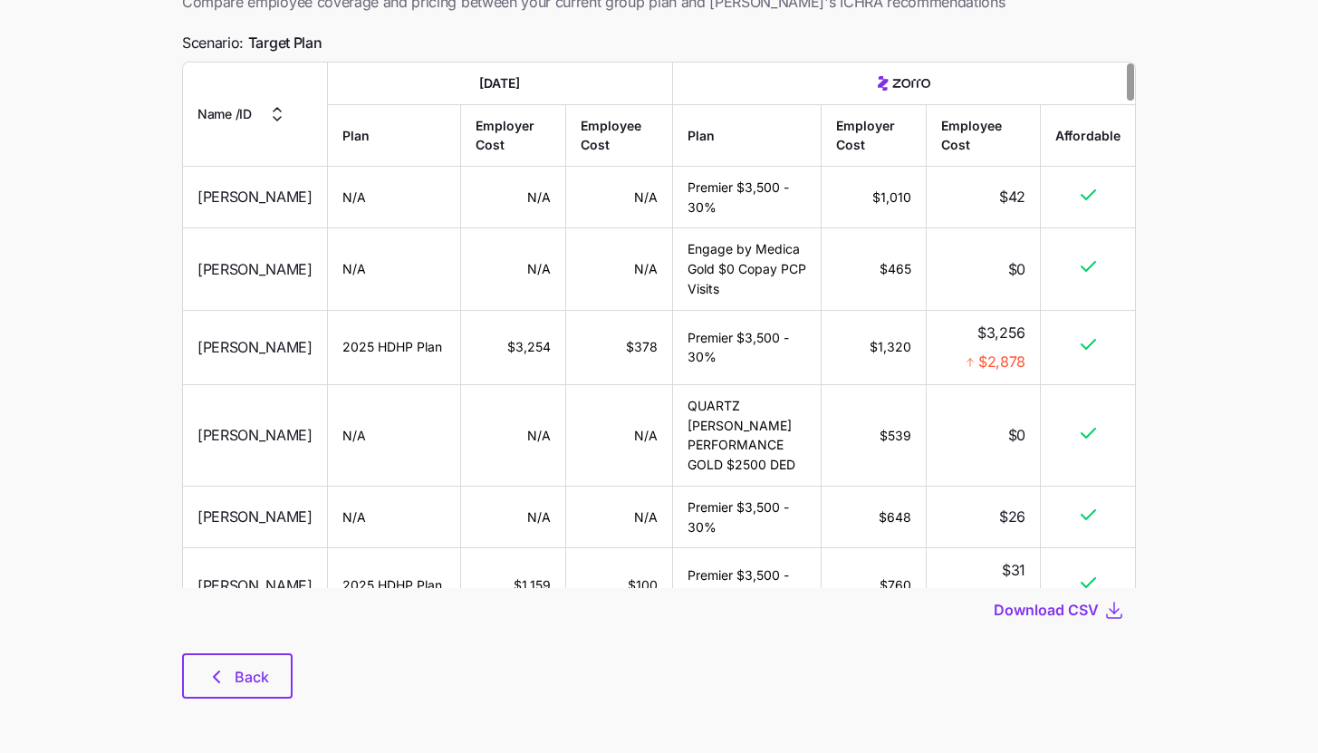
scroll to position [128, 0]
click at [1071, 610] on span "Download CSV" at bounding box center [1046, 610] width 105 height 22
click at [250, 677] on span "Back" at bounding box center [252, 677] width 34 height 22
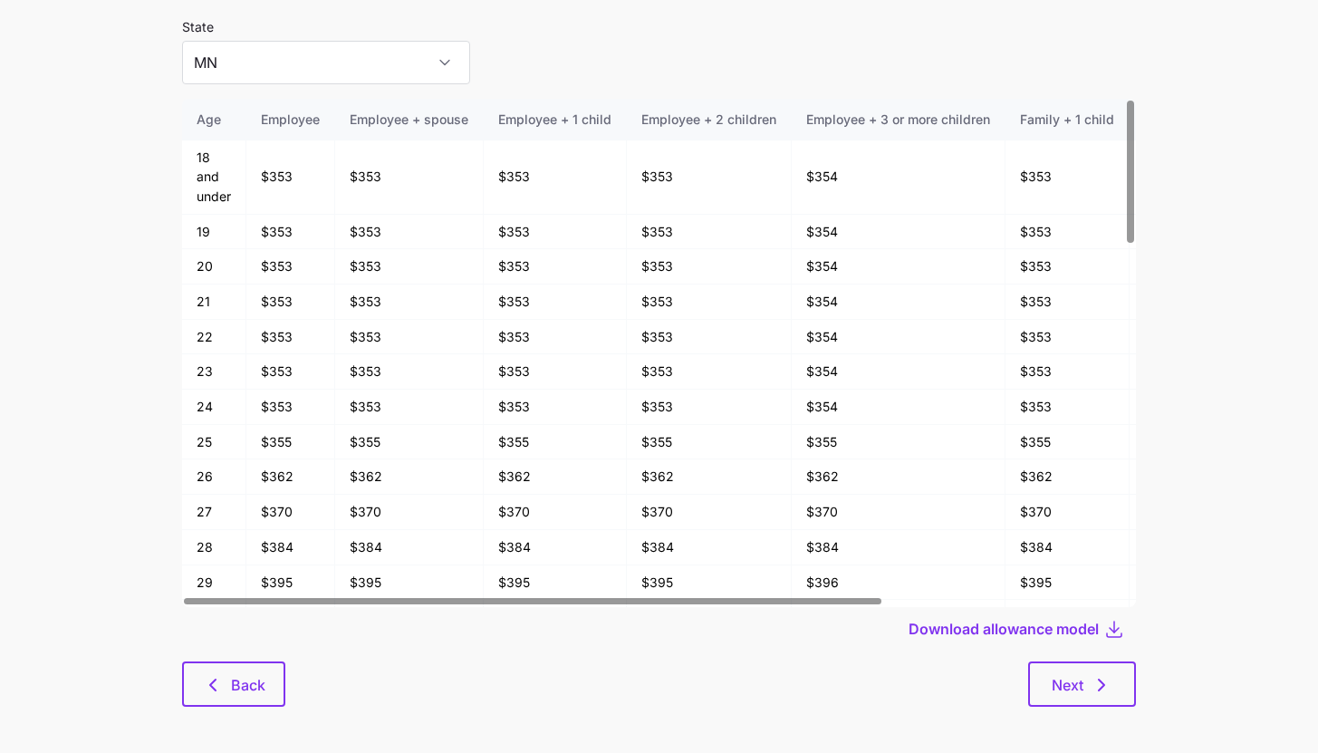
scroll to position [97, 0]
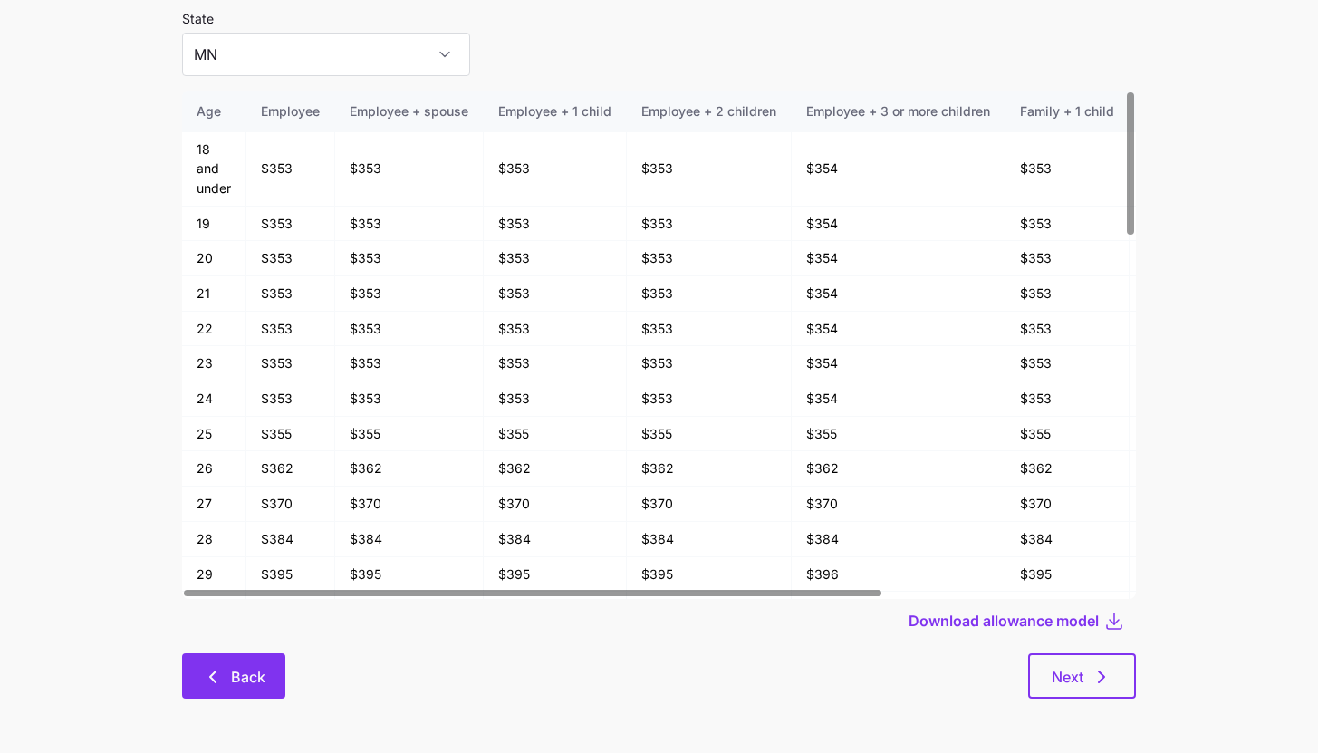
click at [239, 682] on span "Back" at bounding box center [248, 677] width 34 height 22
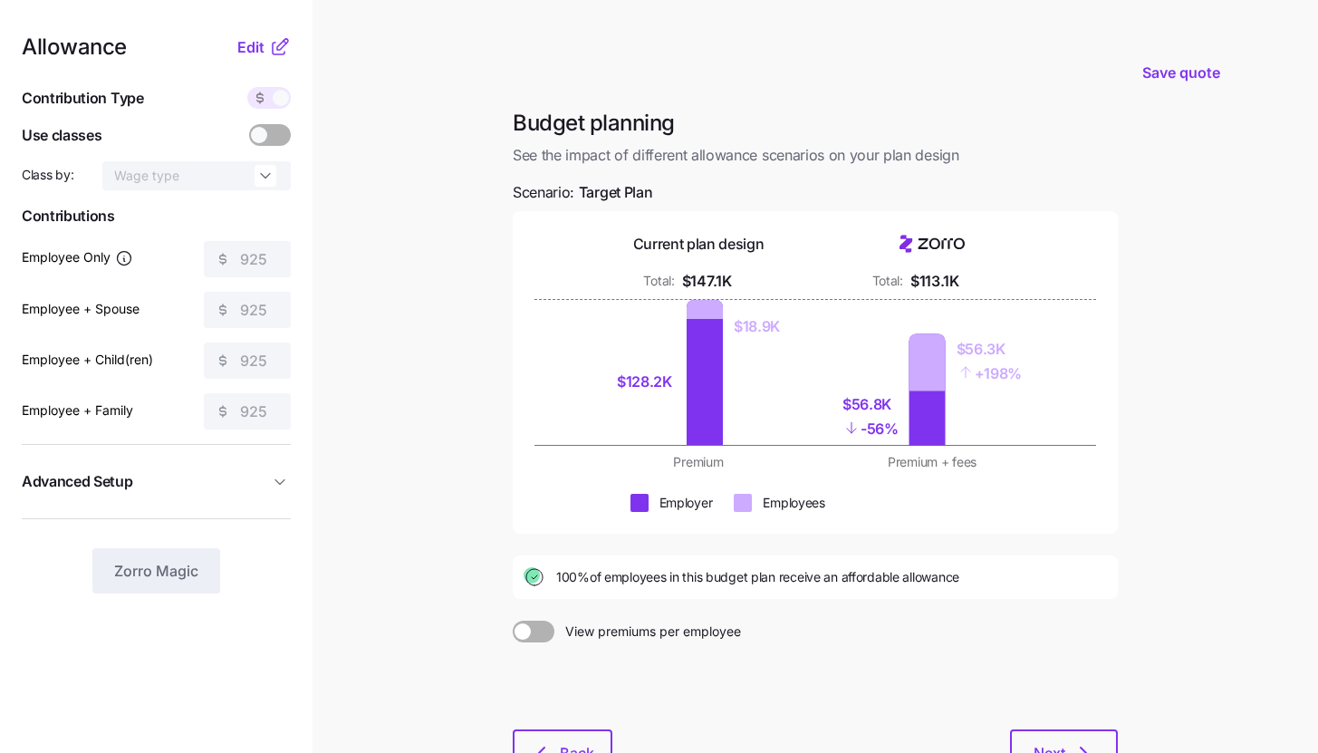
click at [269, 56] on icon at bounding box center [280, 47] width 22 height 22
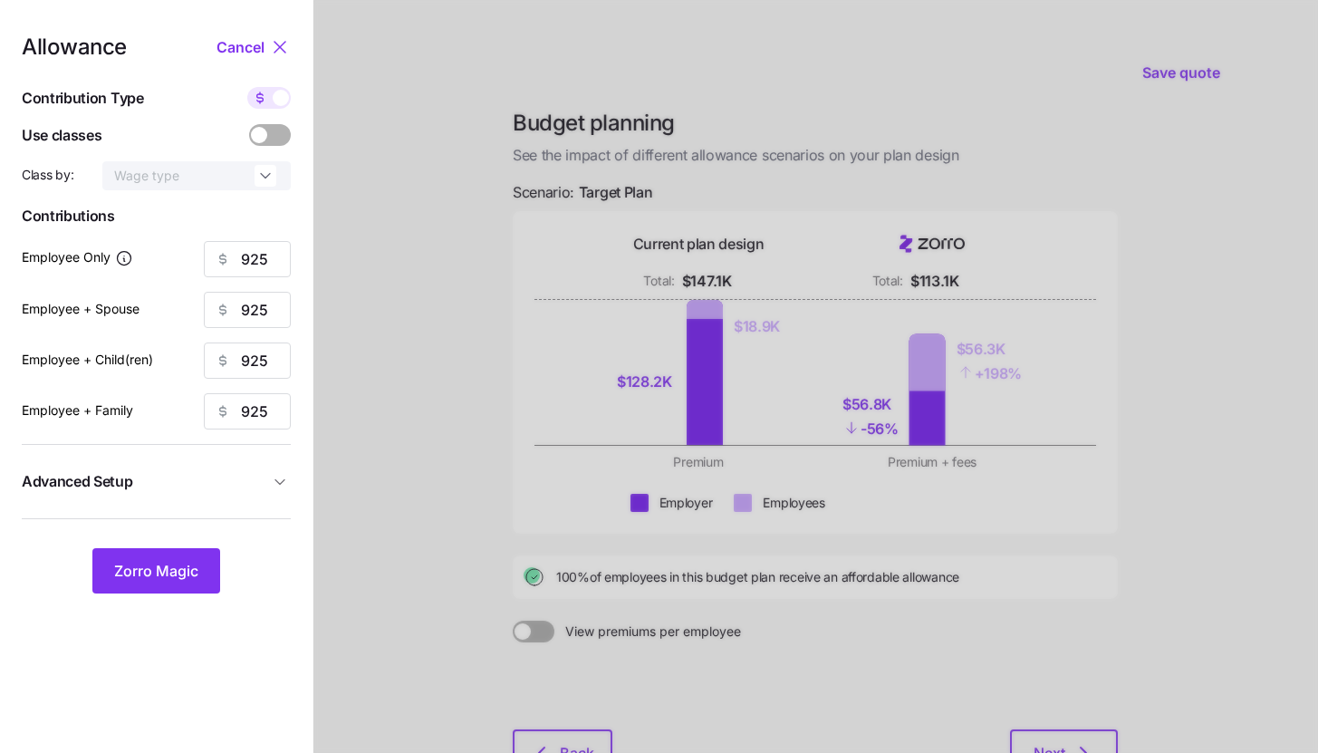
click at [284, 82] on div "Allowance Cancel Contribution Type Use classes Class by: Wage type Contribution…" at bounding box center [156, 314] width 269 height 557
click at [284, 91] on span at bounding box center [281, 98] width 16 height 16
click at [247, 87] on input "checkbox" at bounding box center [247, 87] width 0 height 0
type input "100"
type input "50"
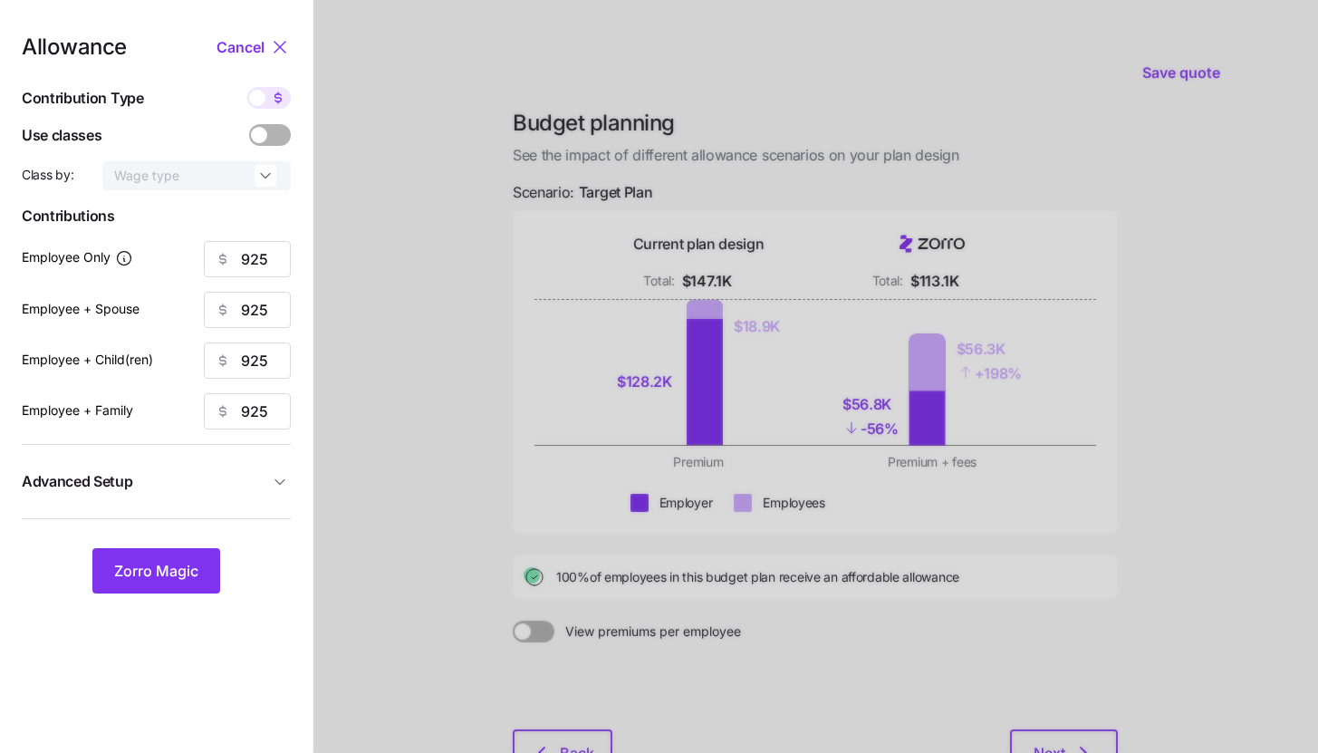
type input "55"
type input "35"
click at [256, 300] on input "50" at bounding box center [247, 310] width 87 height 36
type input "85"
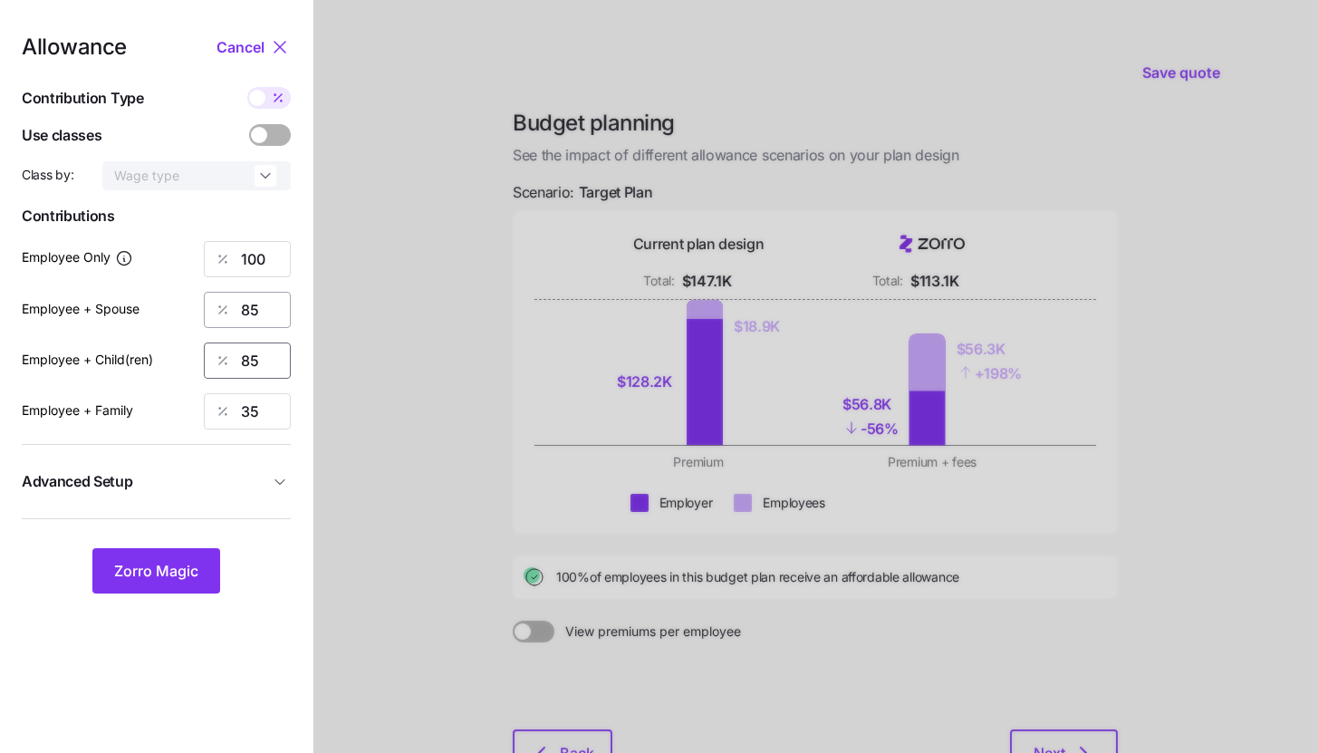
type input "85"
click at [144, 578] on span "Zorro Magic" at bounding box center [156, 571] width 84 height 22
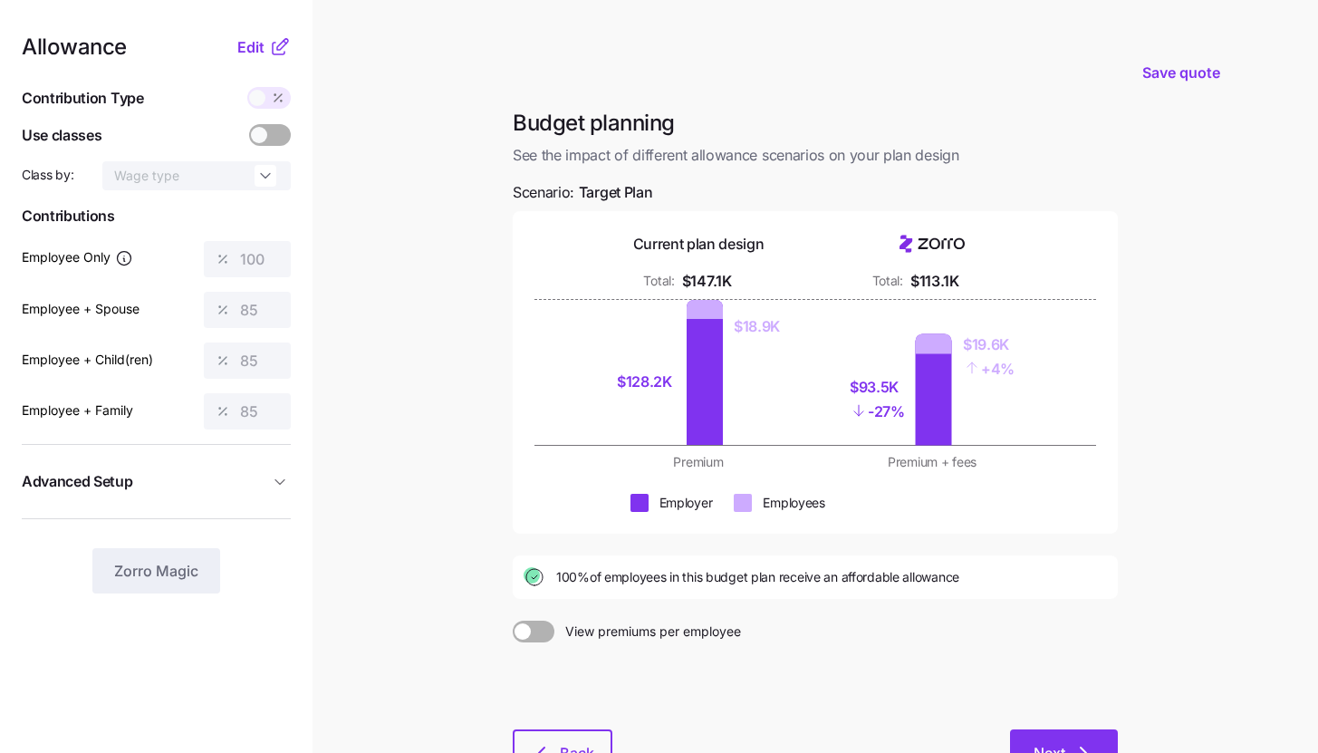
click at [1067, 731] on button "Next" at bounding box center [1064, 751] width 108 height 45
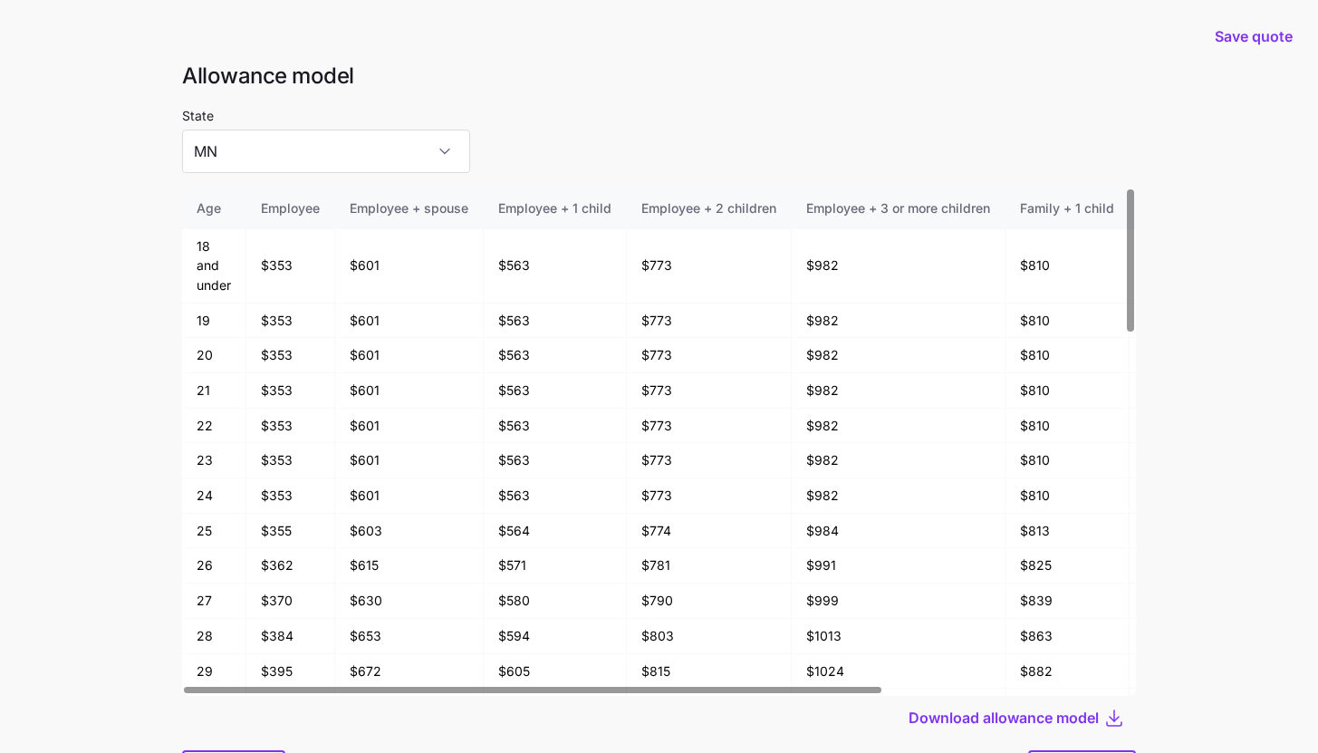
scroll to position [97, 0]
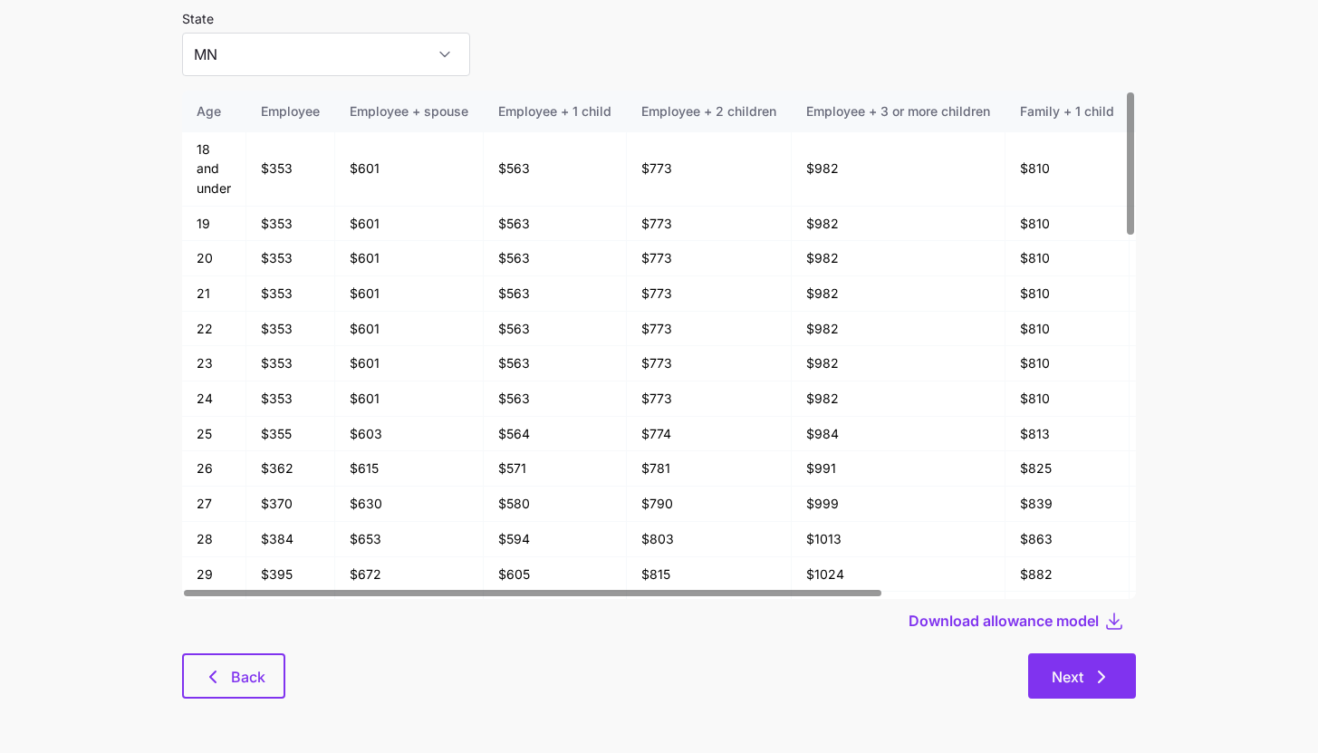
click at [1099, 664] on button "Next" at bounding box center [1082, 675] width 108 height 45
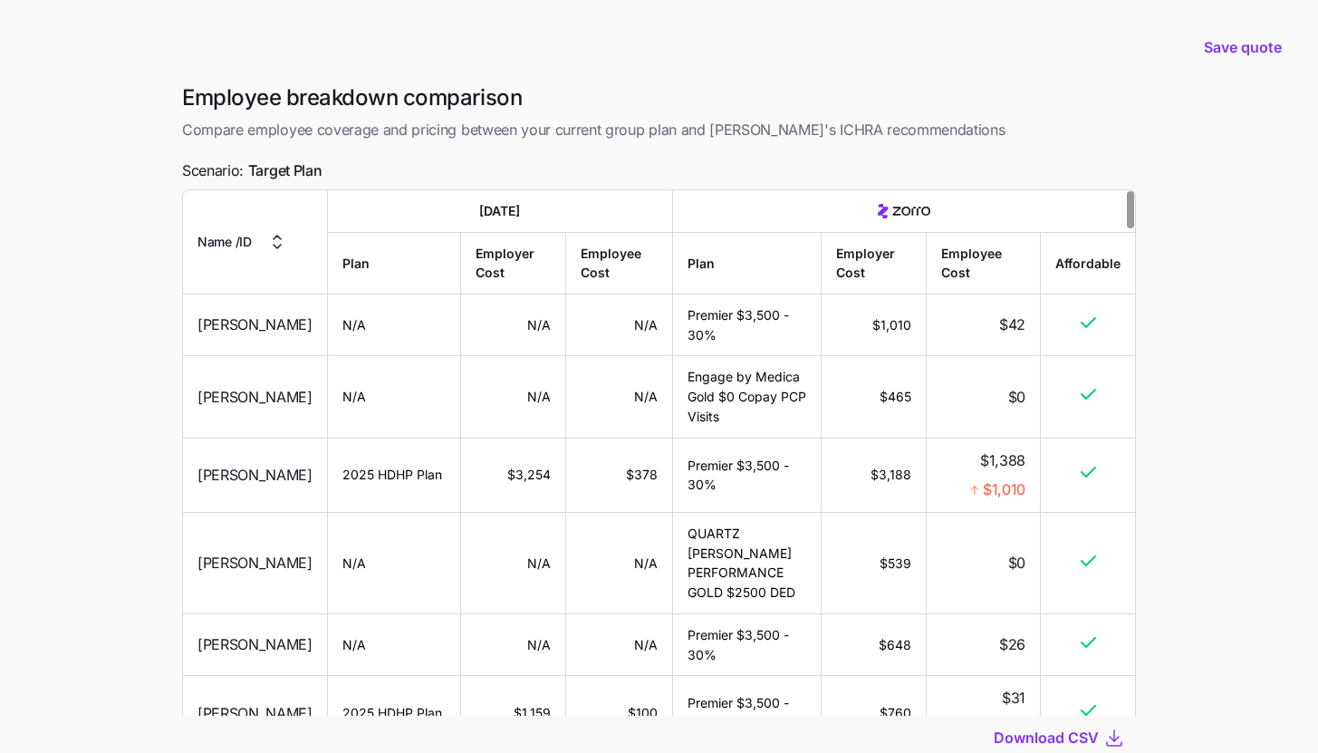
scroll to position [128, 0]
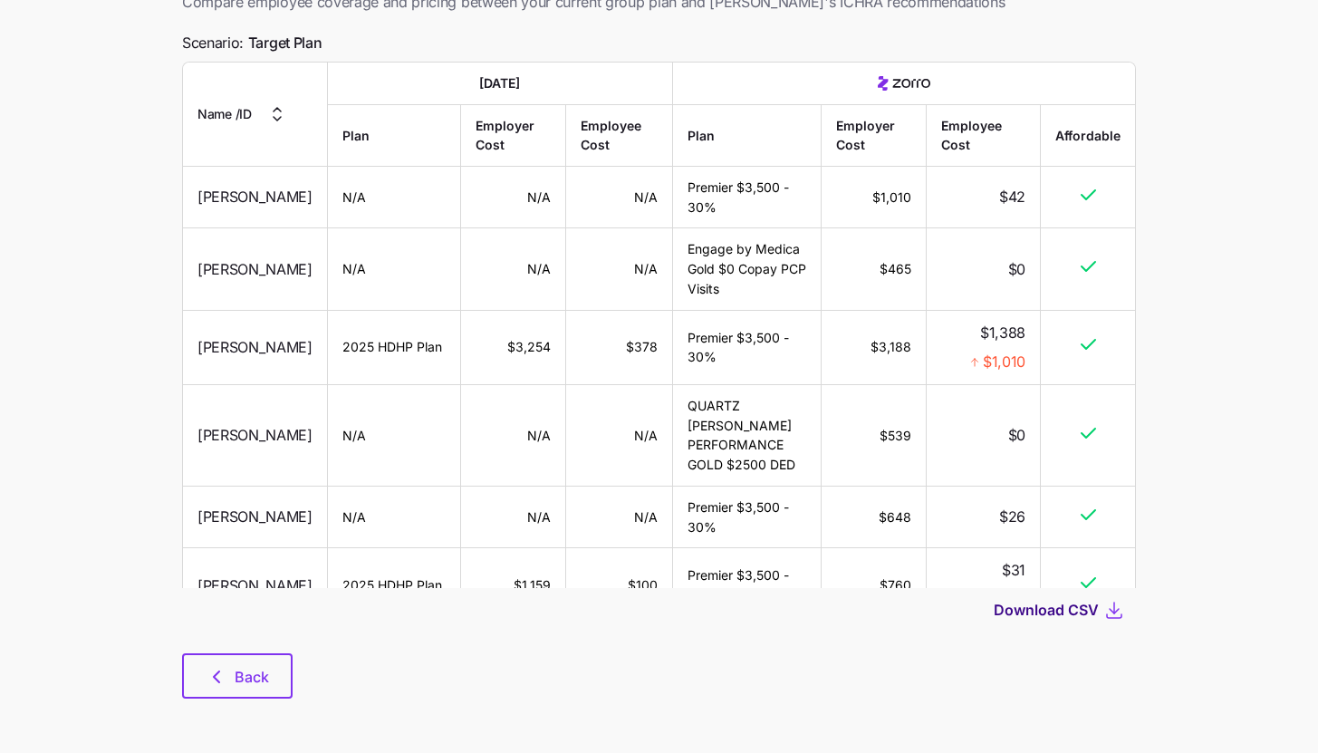
click at [1090, 610] on span "Download CSV" at bounding box center [1046, 610] width 105 height 22
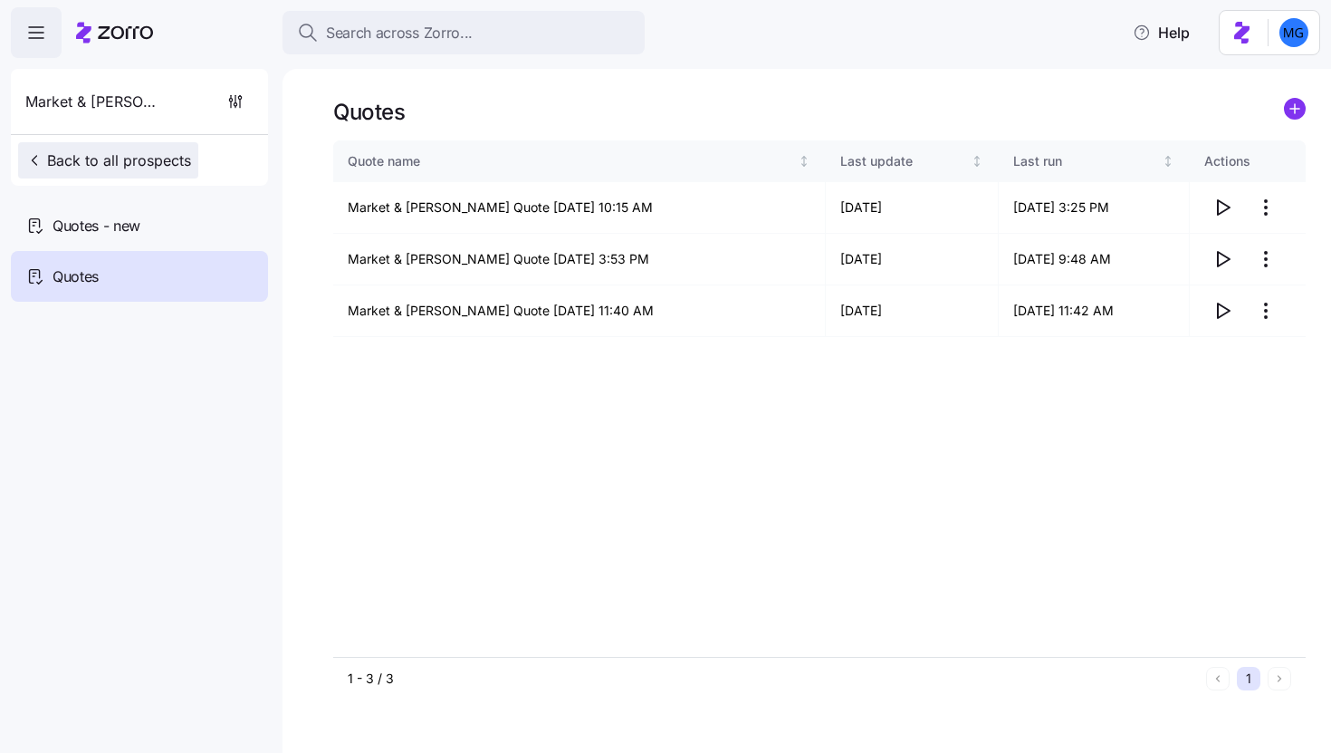
click at [171, 148] on button "Back to all prospects" at bounding box center [108, 160] width 180 height 36
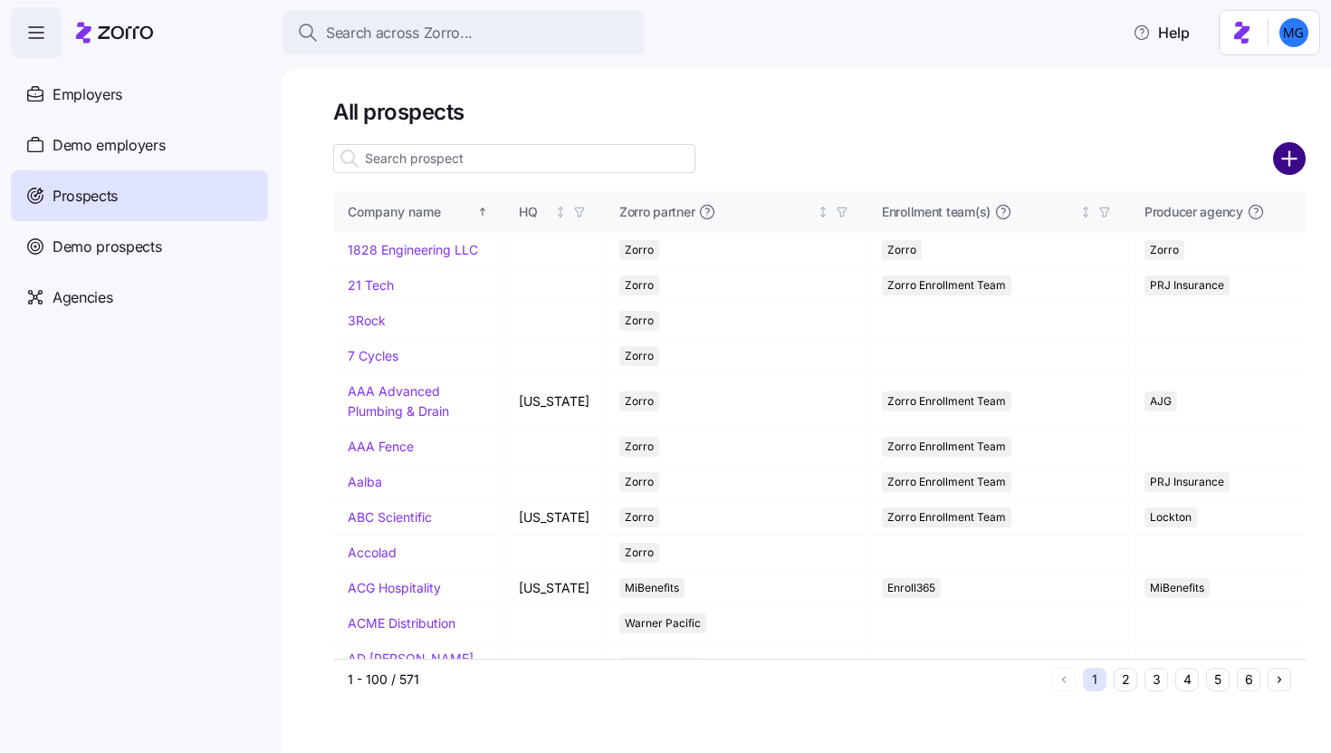
click at [1293, 168] on circle "add icon" at bounding box center [1290, 159] width 30 height 30
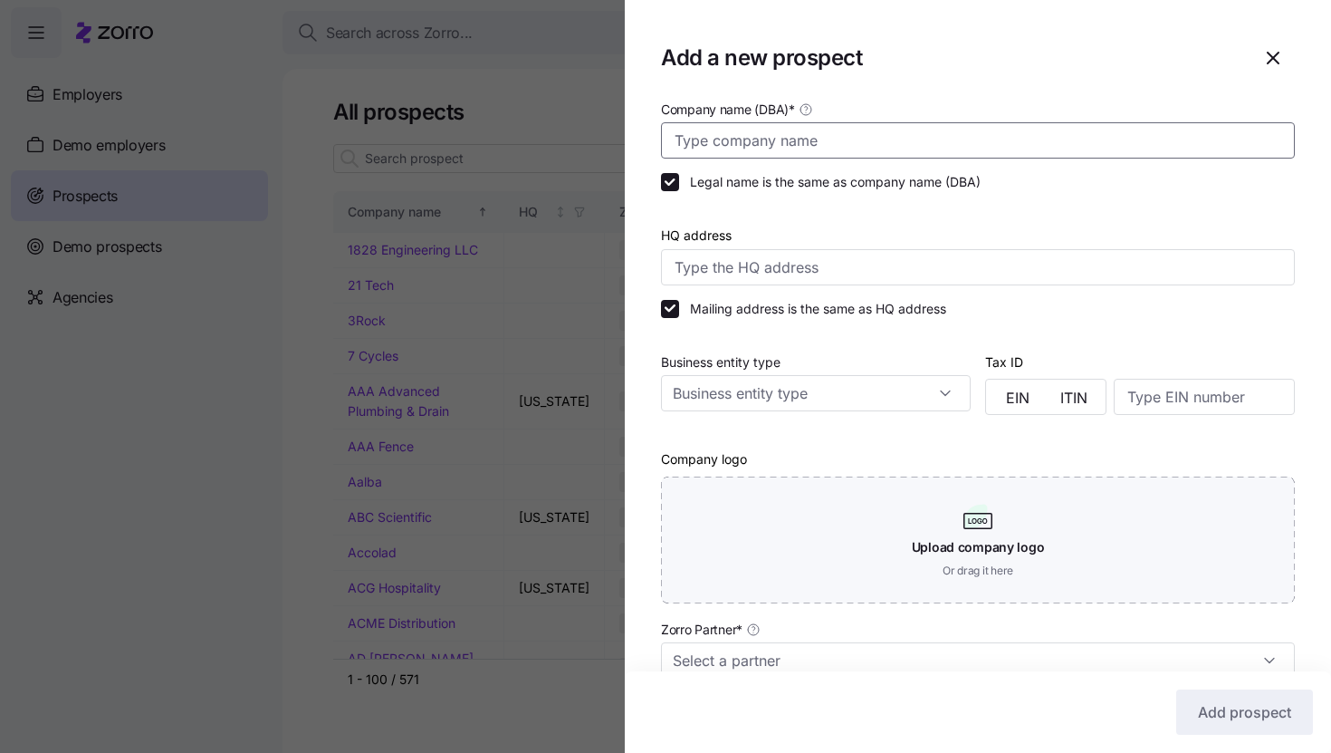
click at [1111, 147] on input "Company name (DBA) *" at bounding box center [978, 140] width 634 height 36
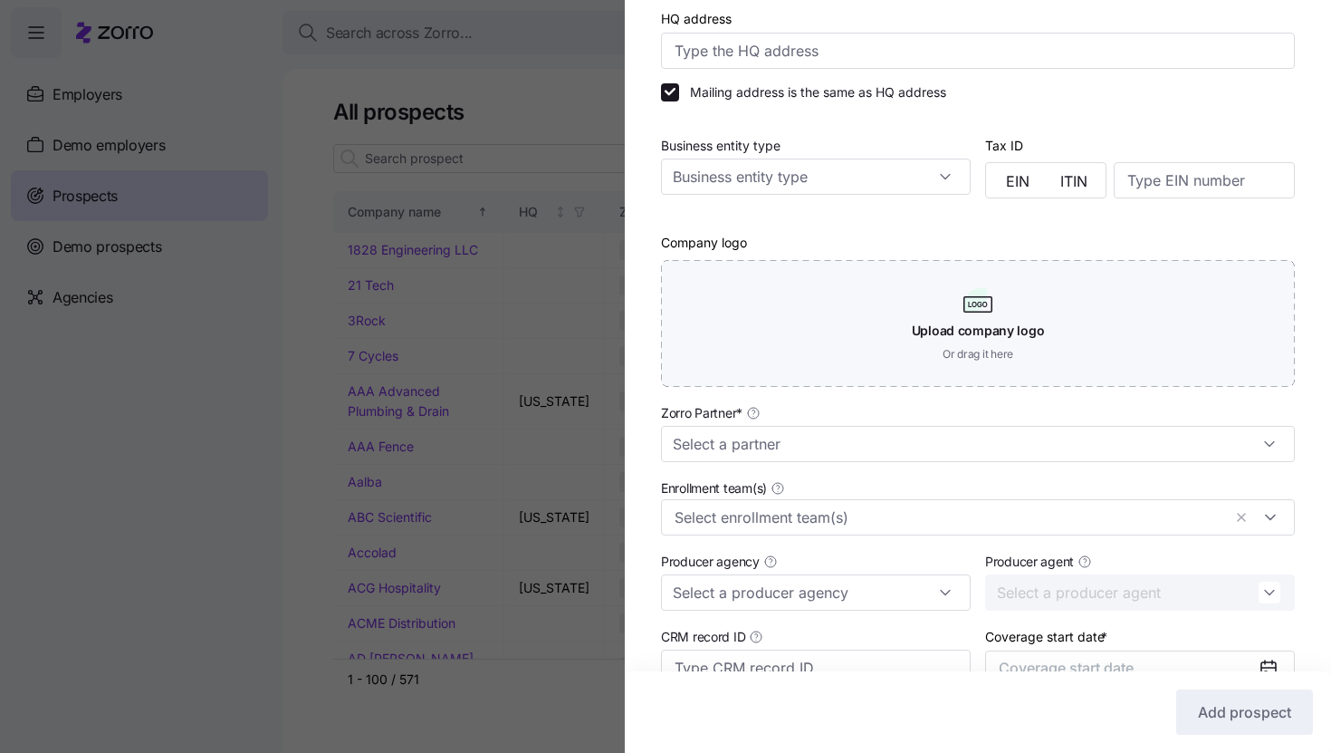
scroll to position [389, 0]
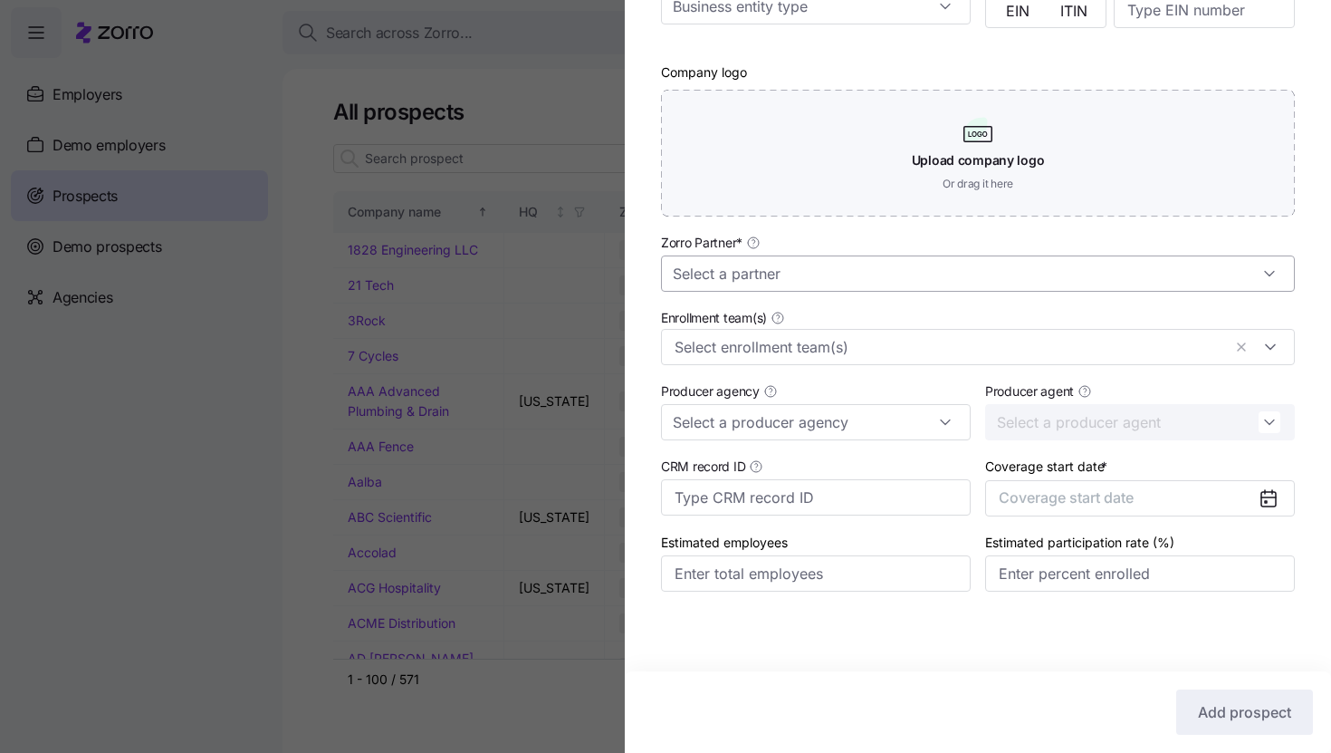
type input "The Philadelphia Eagles"
click at [1132, 273] on input "Zorro Partner *" at bounding box center [978, 273] width 634 height 36
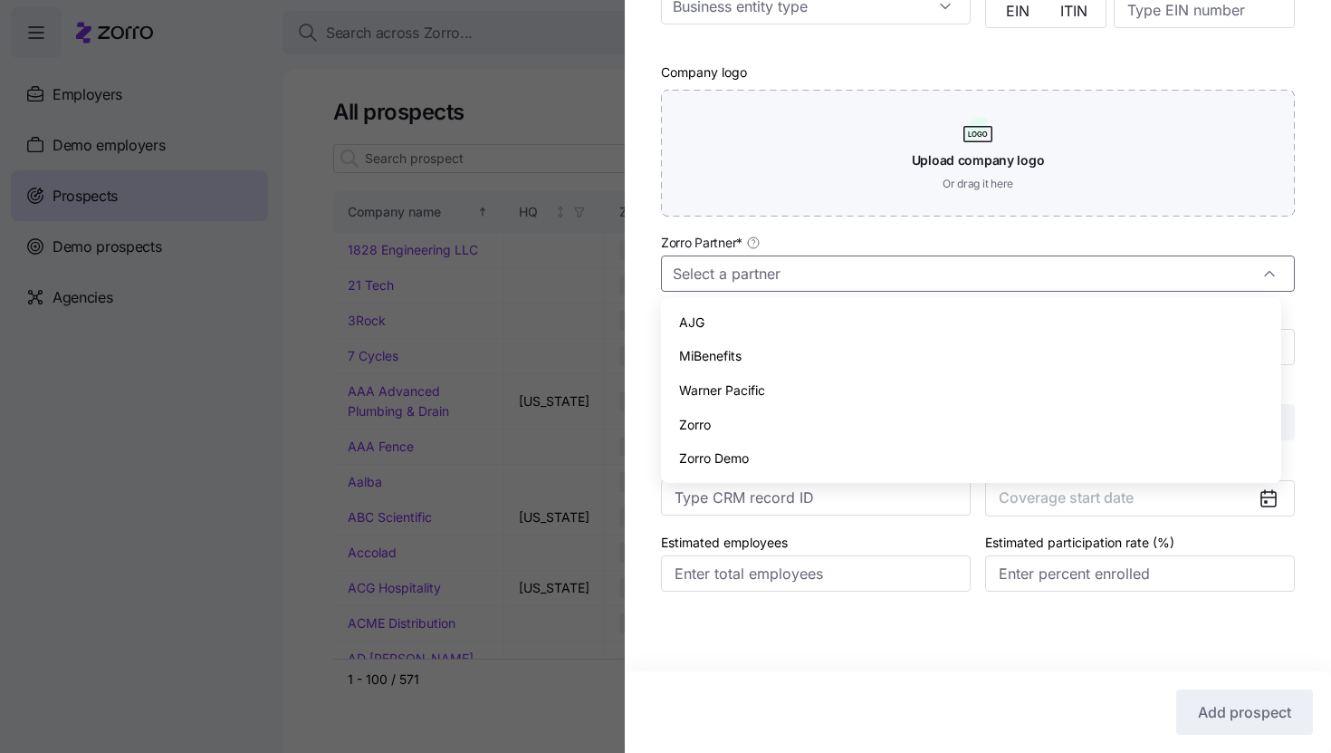
click at [1037, 415] on div "Zorro" at bounding box center [971, 425] width 606 height 34
type input "Zorro"
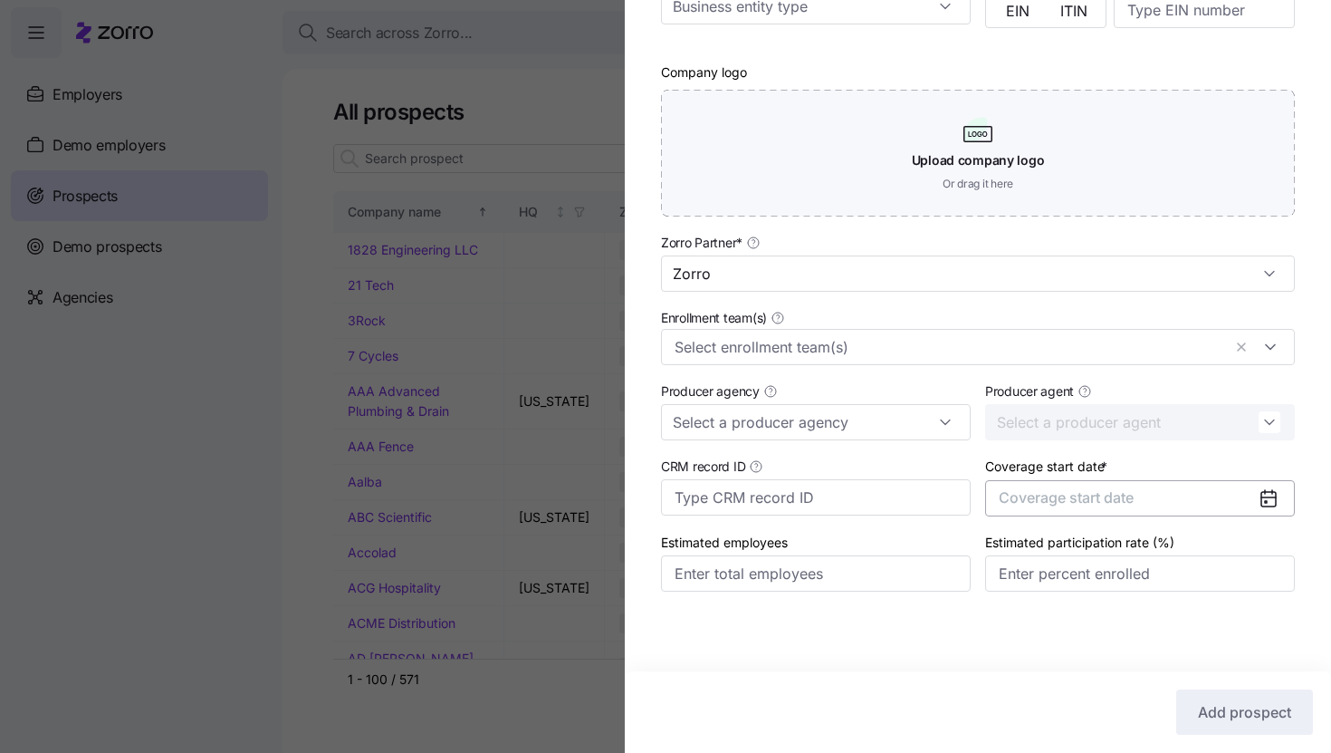
click at [1076, 499] on span "Coverage start date" at bounding box center [1066, 497] width 135 height 18
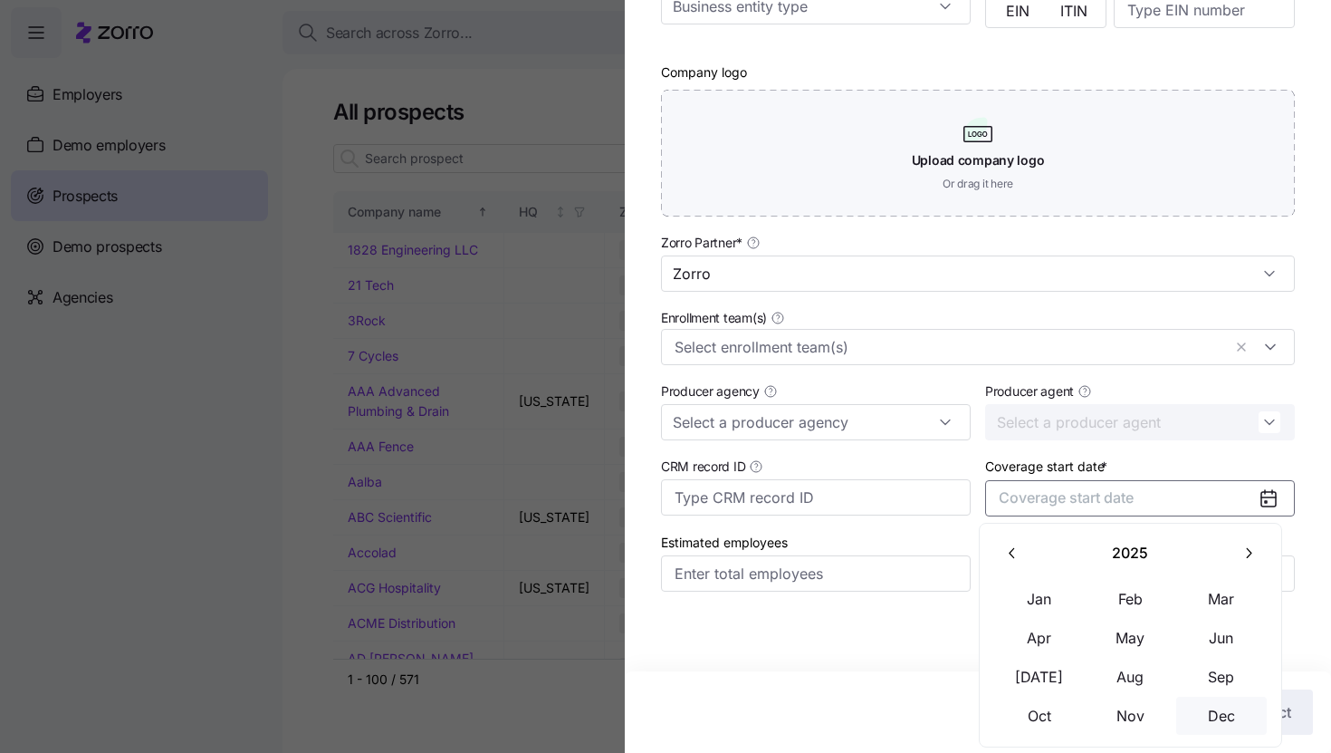
click at [1215, 716] on button "Dec" at bounding box center [1222, 715] width 91 height 38
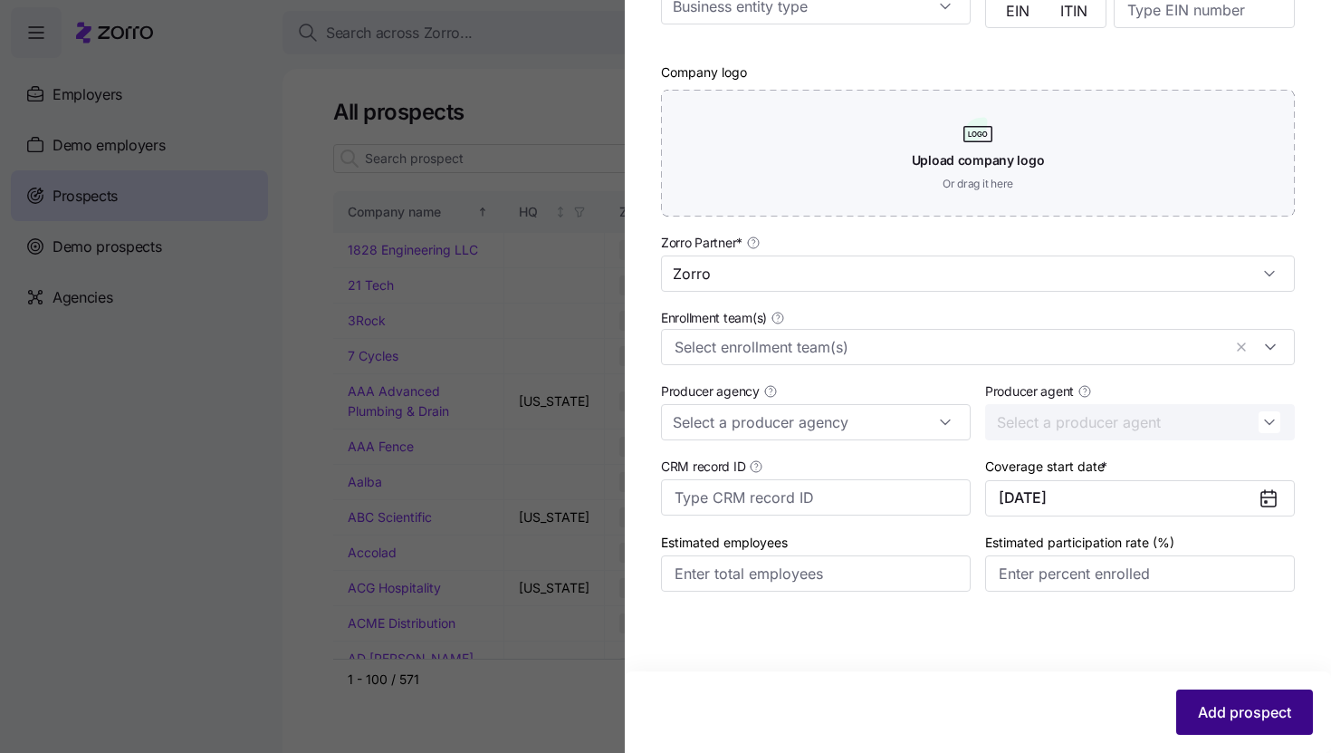
click at [1218, 710] on span "Add prospect" at bounding box center [1244, 712] width 93 height 22
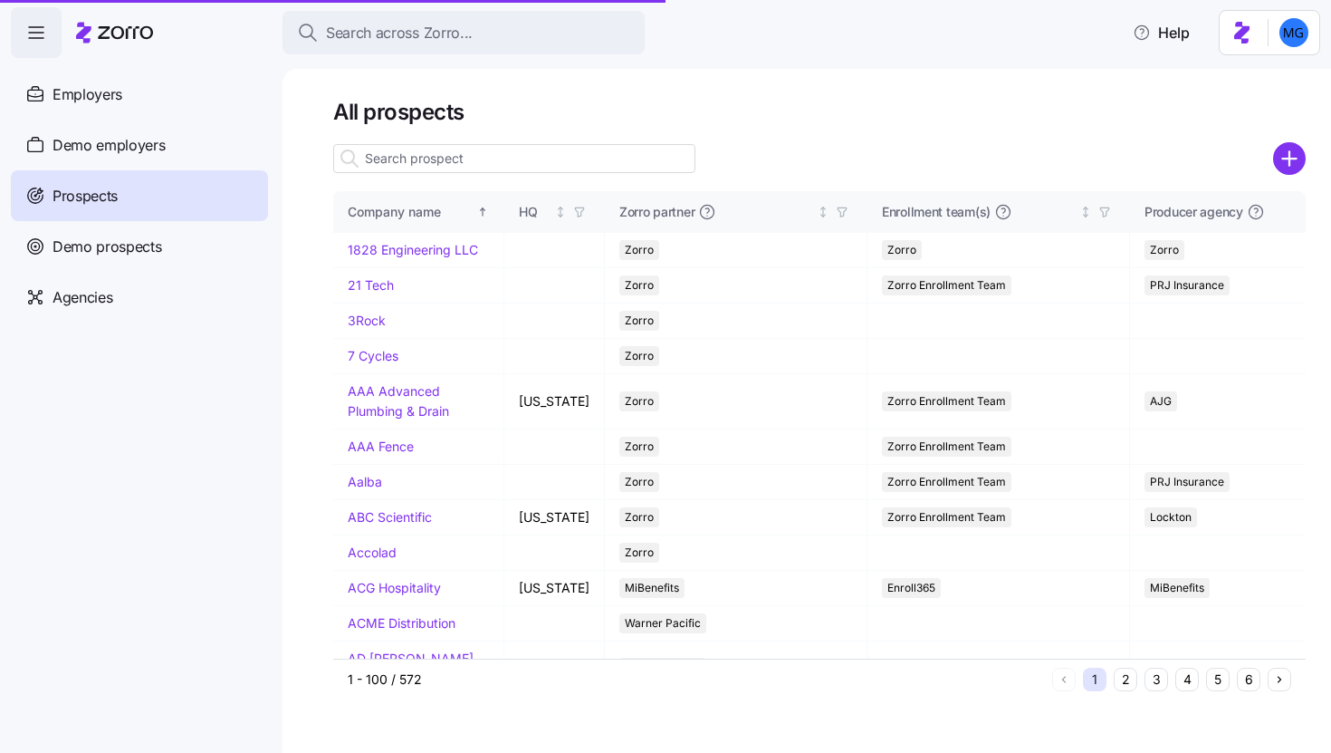
click at [607, 158] on input at bounding box center [514, 158] width 362 height 29
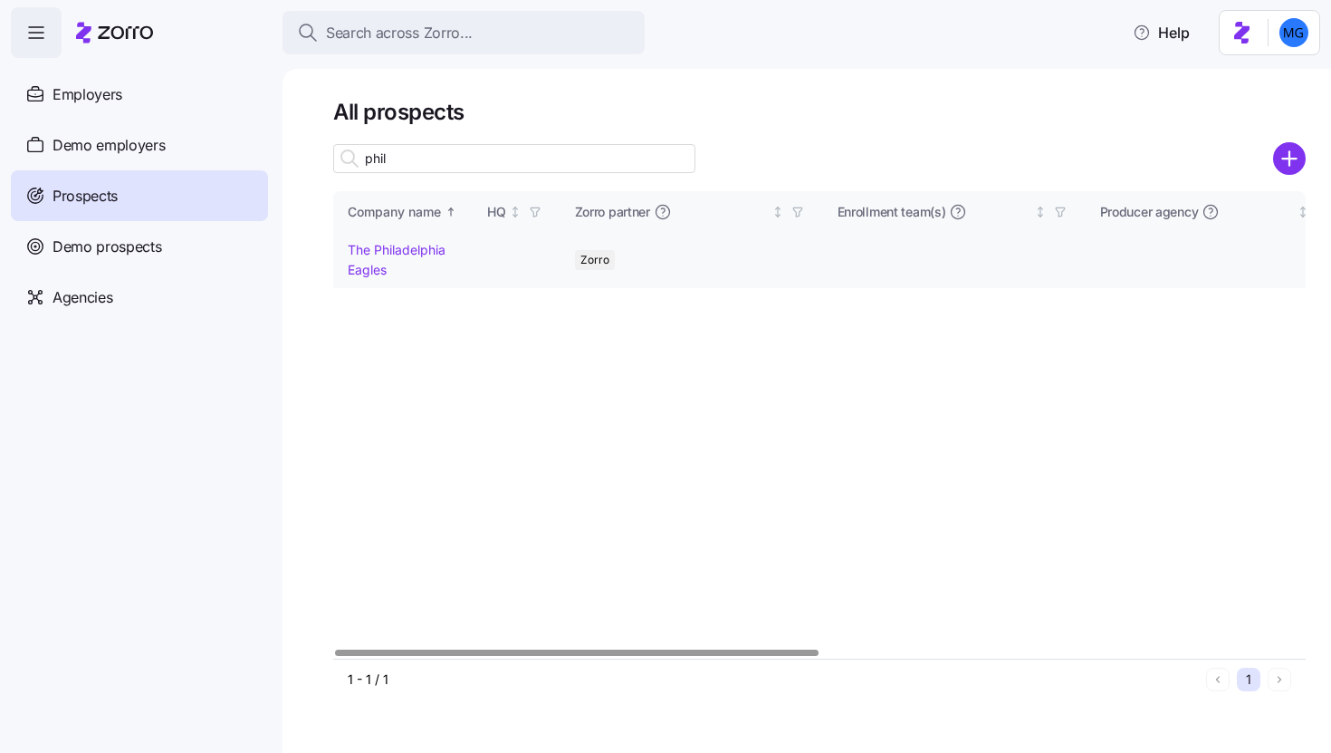
type input "phil"
click at [408, 252] on link "The Philadelphia Eagles" at bounding box center [397, 259] width 98 height 35
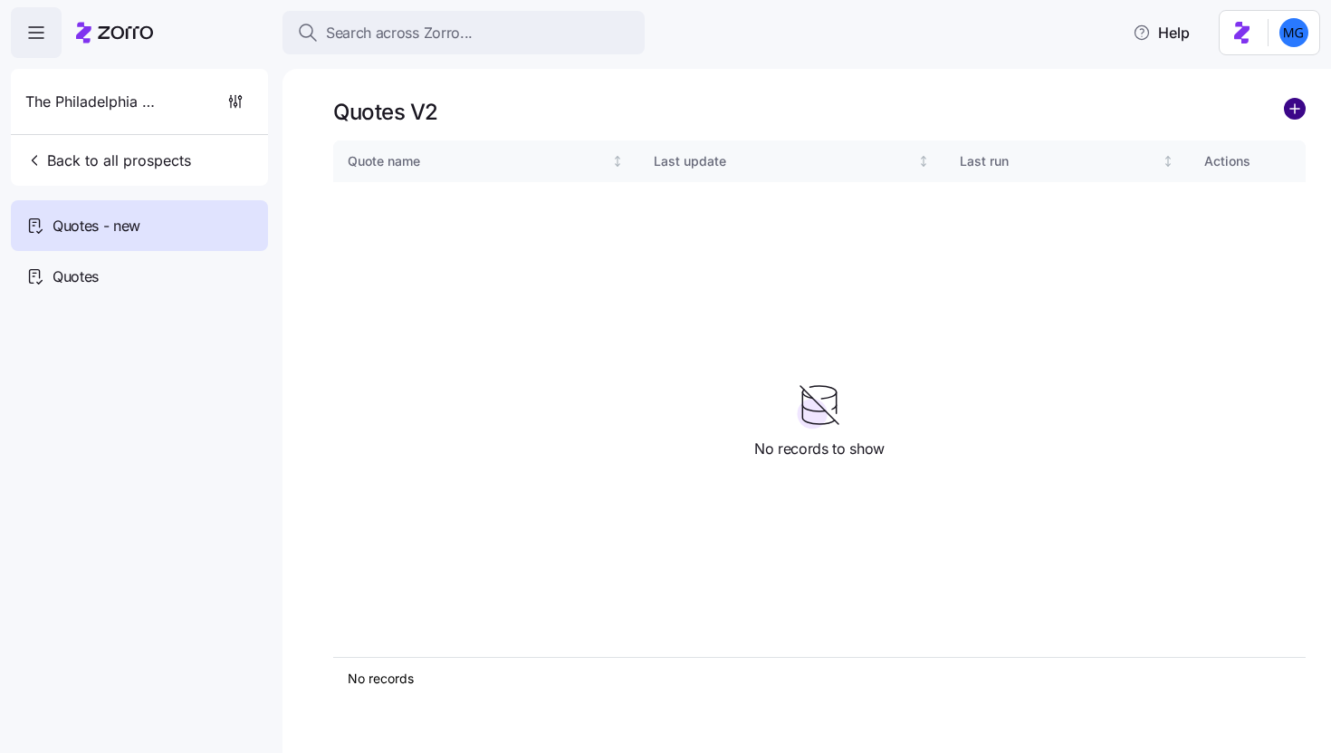
click at [1299, 114] on circle "add icon" at bounding box center [1295, 109] width 20 height 20
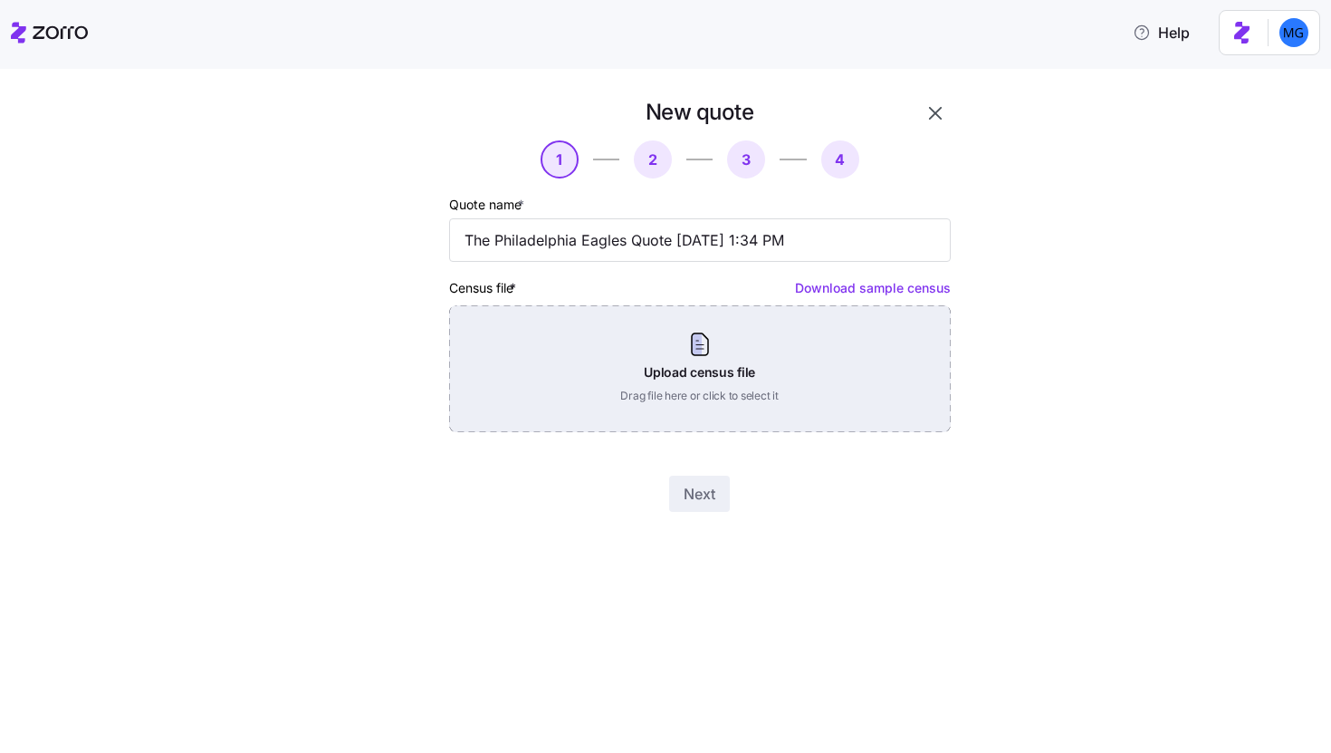
click at [748, 340] on div "Upload census file Drag file here or click to select it" at bounding box center [700, 368] width 502 height 127
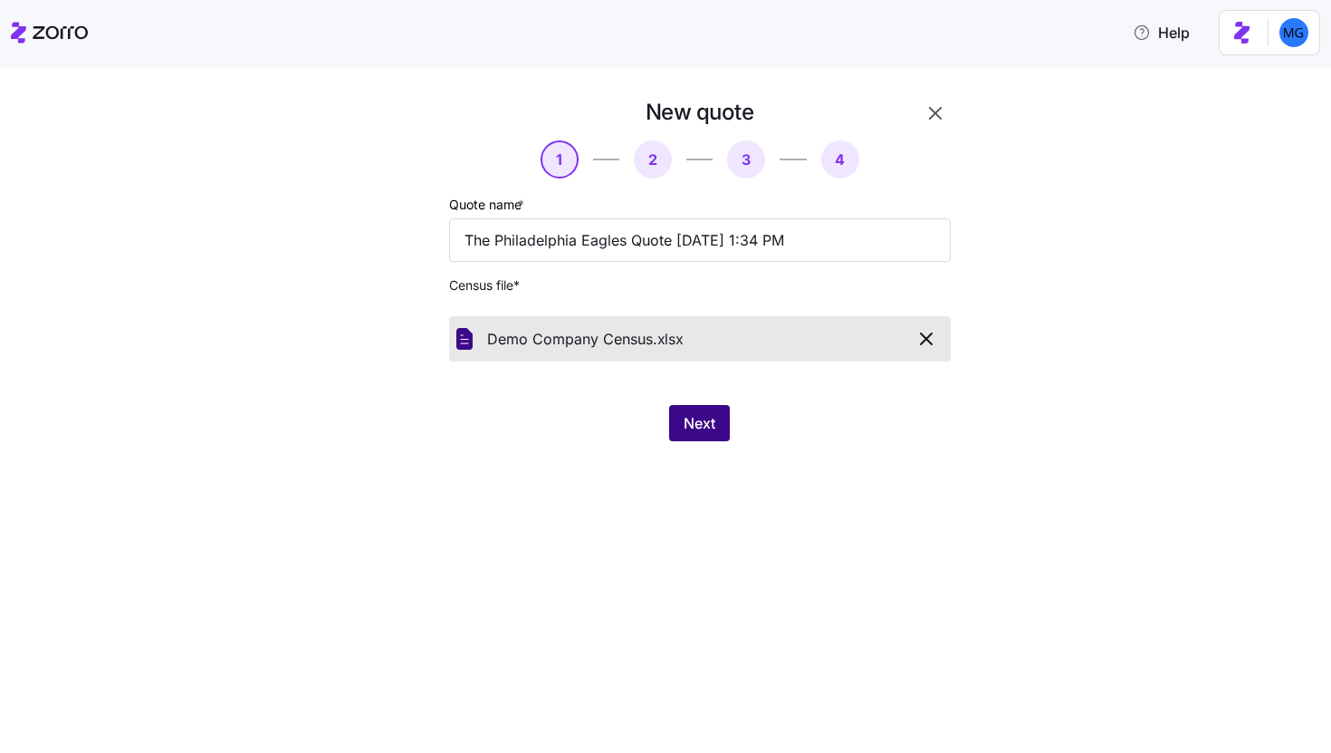
click at [698, 414] on span "Next" at bounding box center [700, 423] width 32 height 22
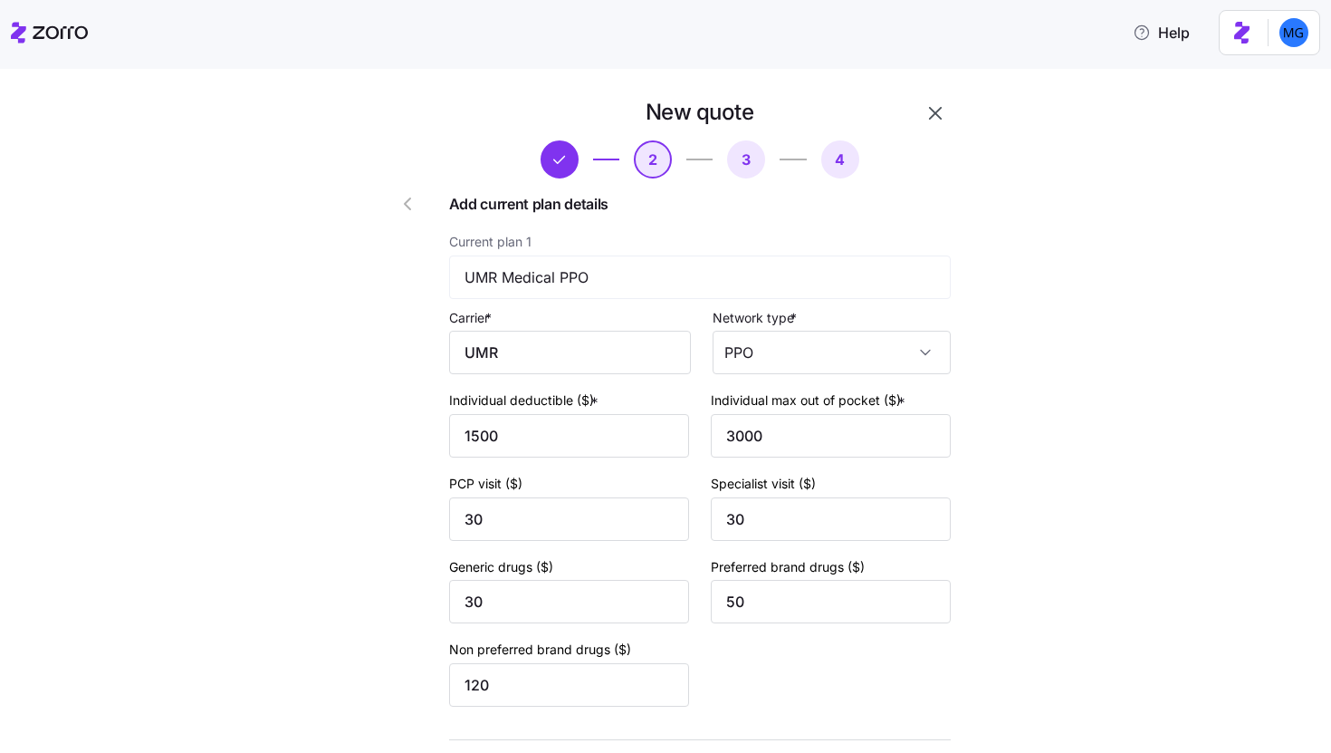
scroll to position [135, 0]
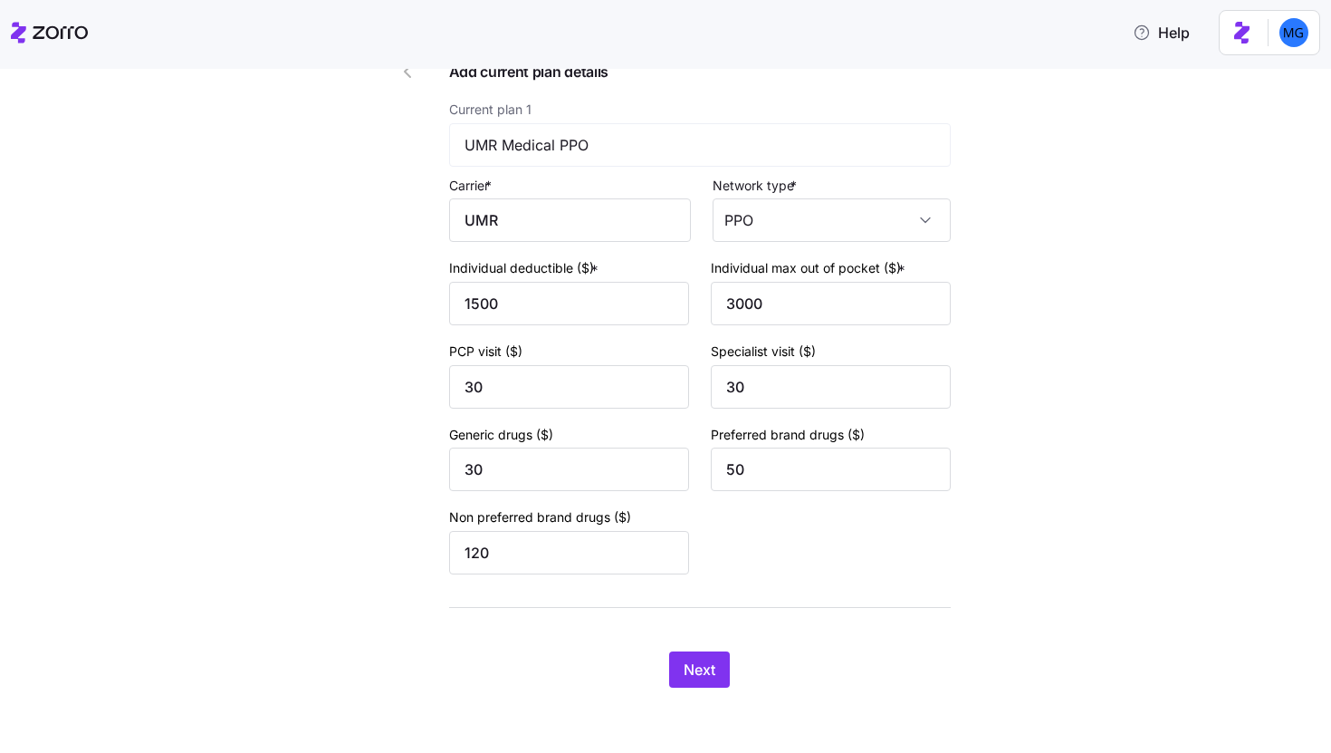
click at [668, 696] on div "New quote 2 3 4 Add current plan details Current plan 1 UMR Medical PPO Carrier…" at bounding box center [678, 338] width 634 height 744
click at [693, 687] on button "Next" at bounding box center [699, 669] width 61 height 36
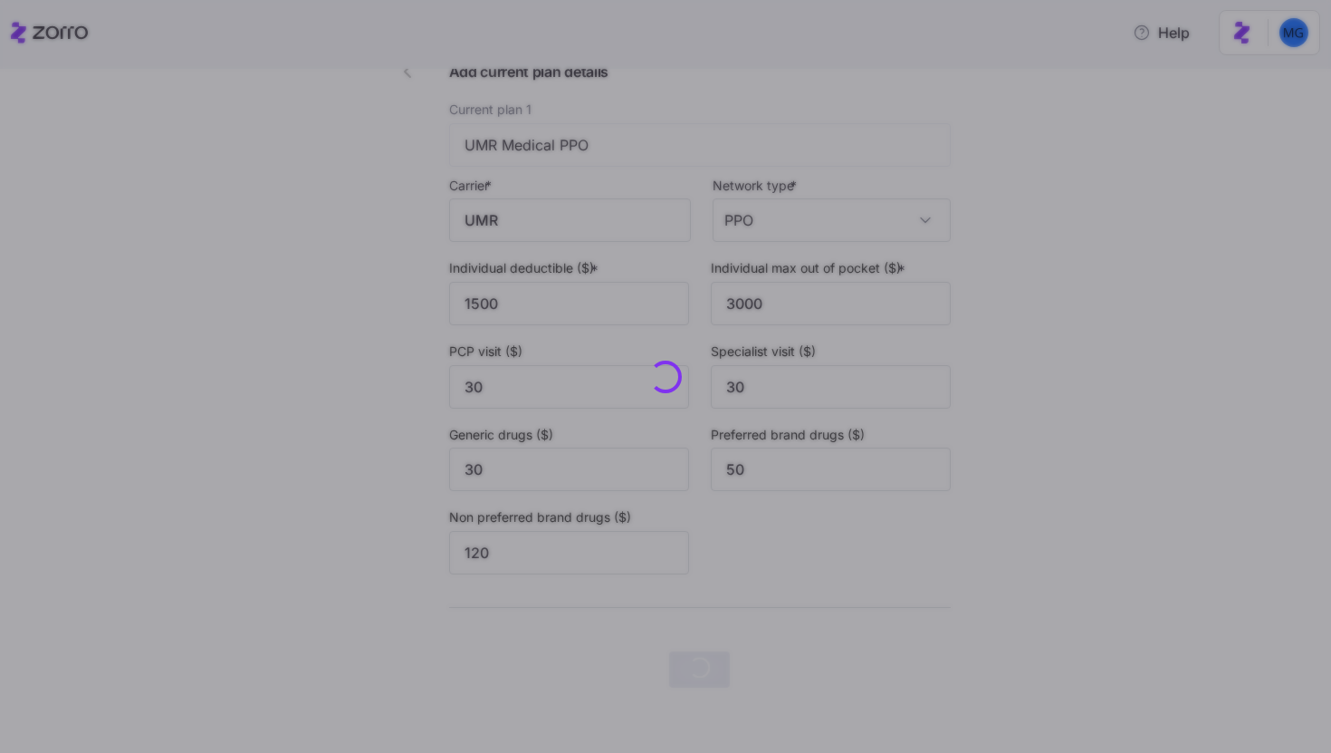
scroll to position [0, 0]
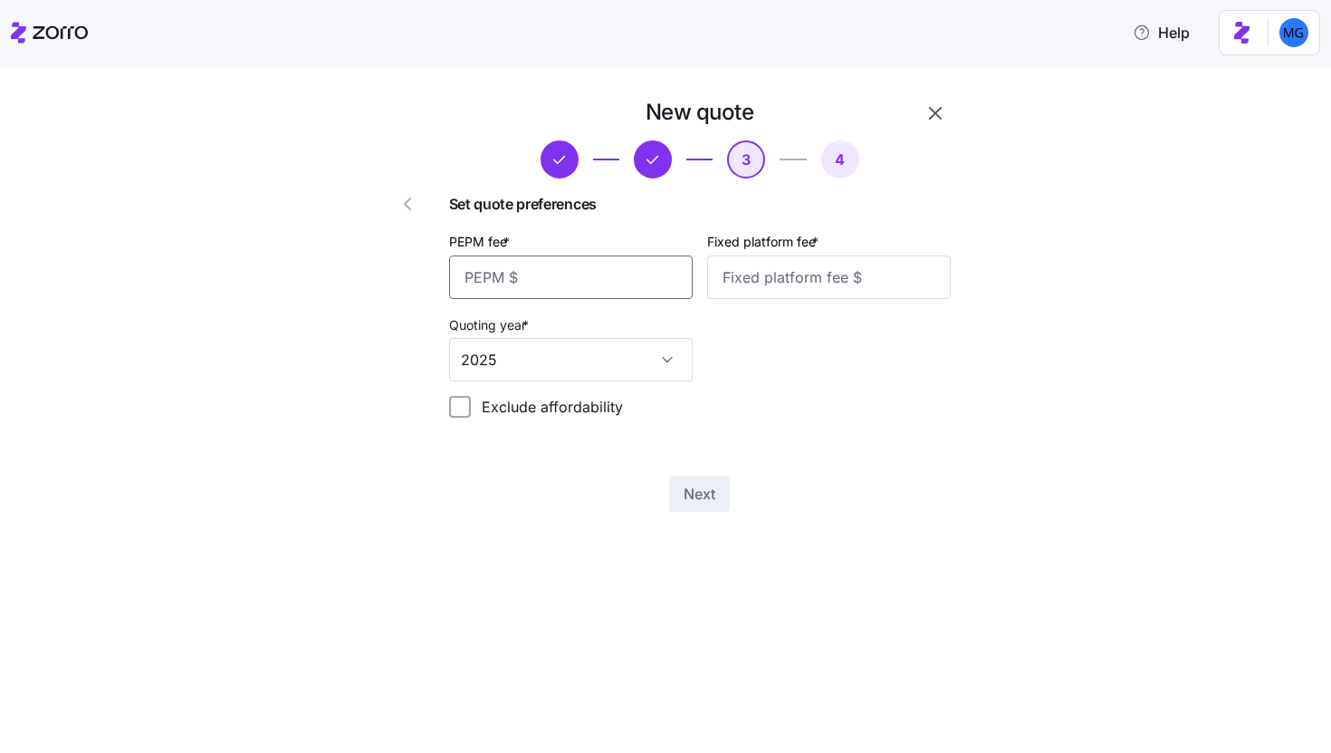
click at [634, 285] on input "PEPM fee *" at bounding box center [571, 276] width 244 height 43
type input "0"
type input "50"
type input "0"
type input "100"
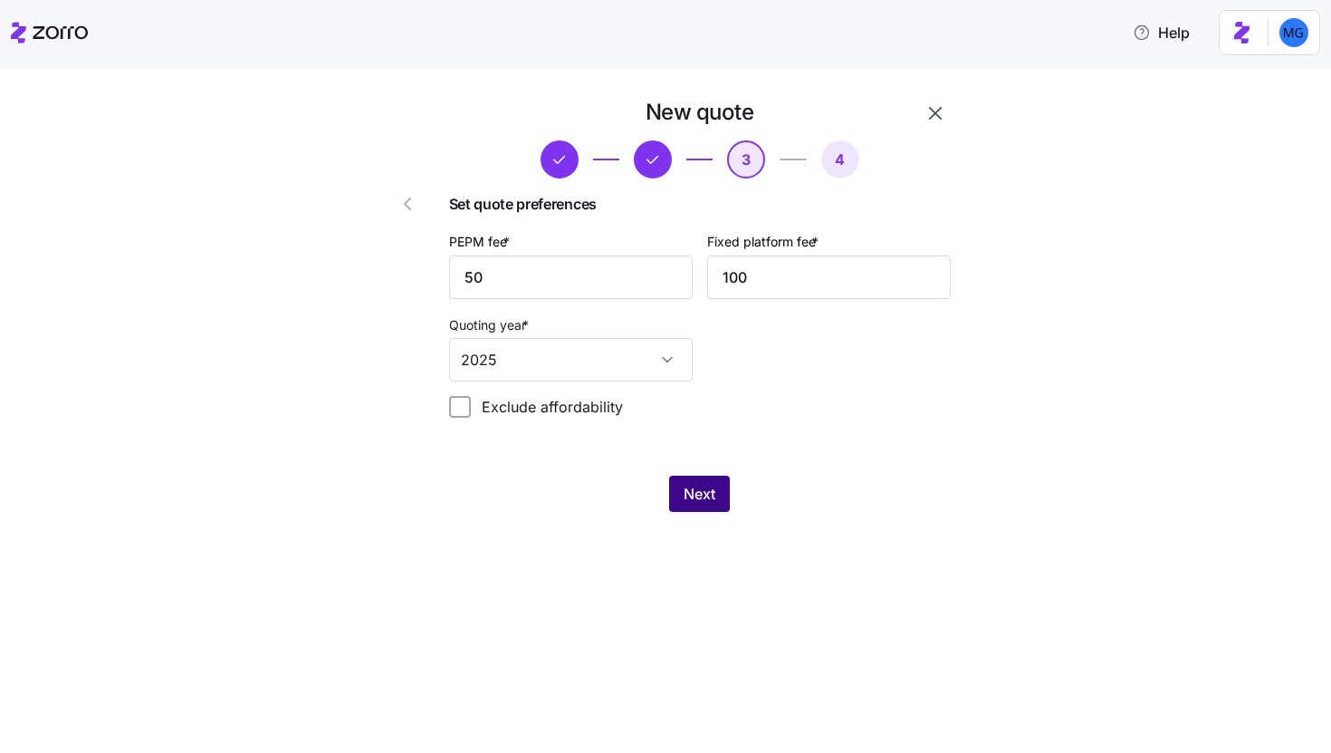
click at [694, 508] on button "Next" at bounding box center [699, 493] width 61 height 36
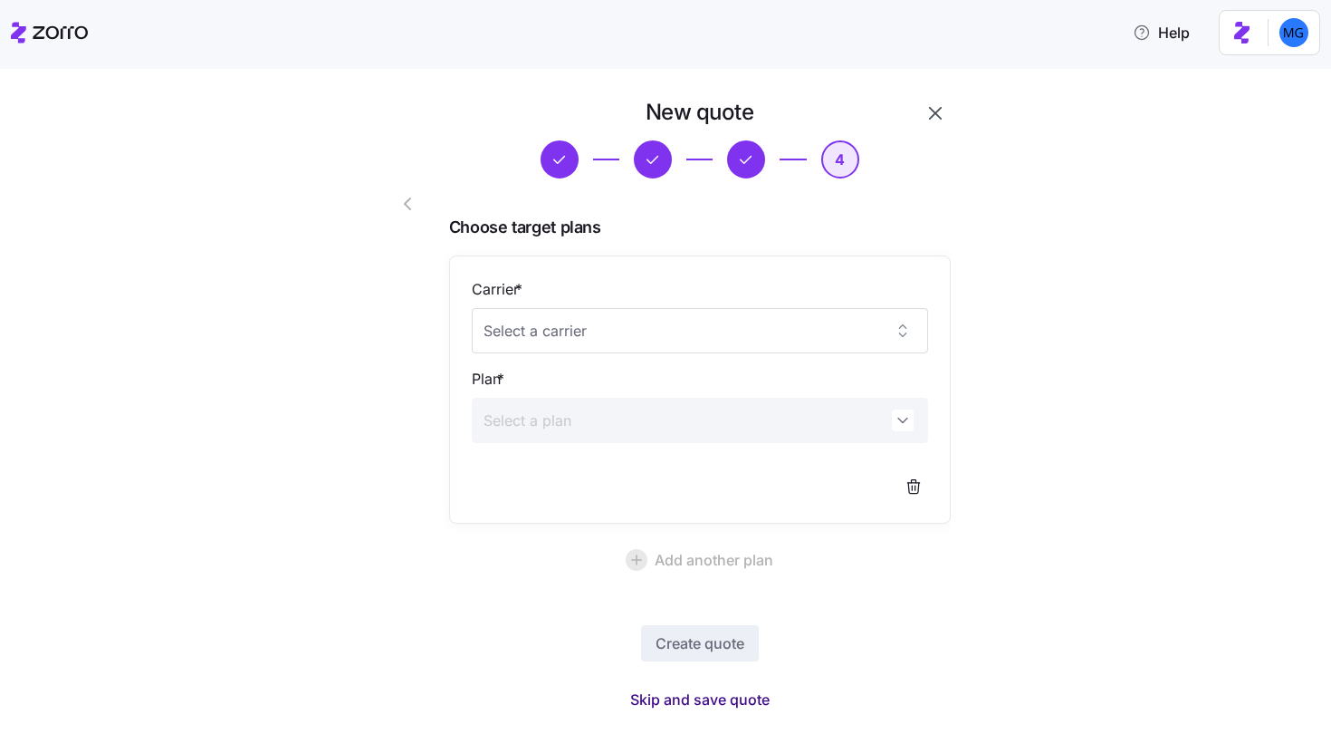
click at [695, 700] on span "Skip and save quote" at bounding box center [699, 699] width 139 height 22
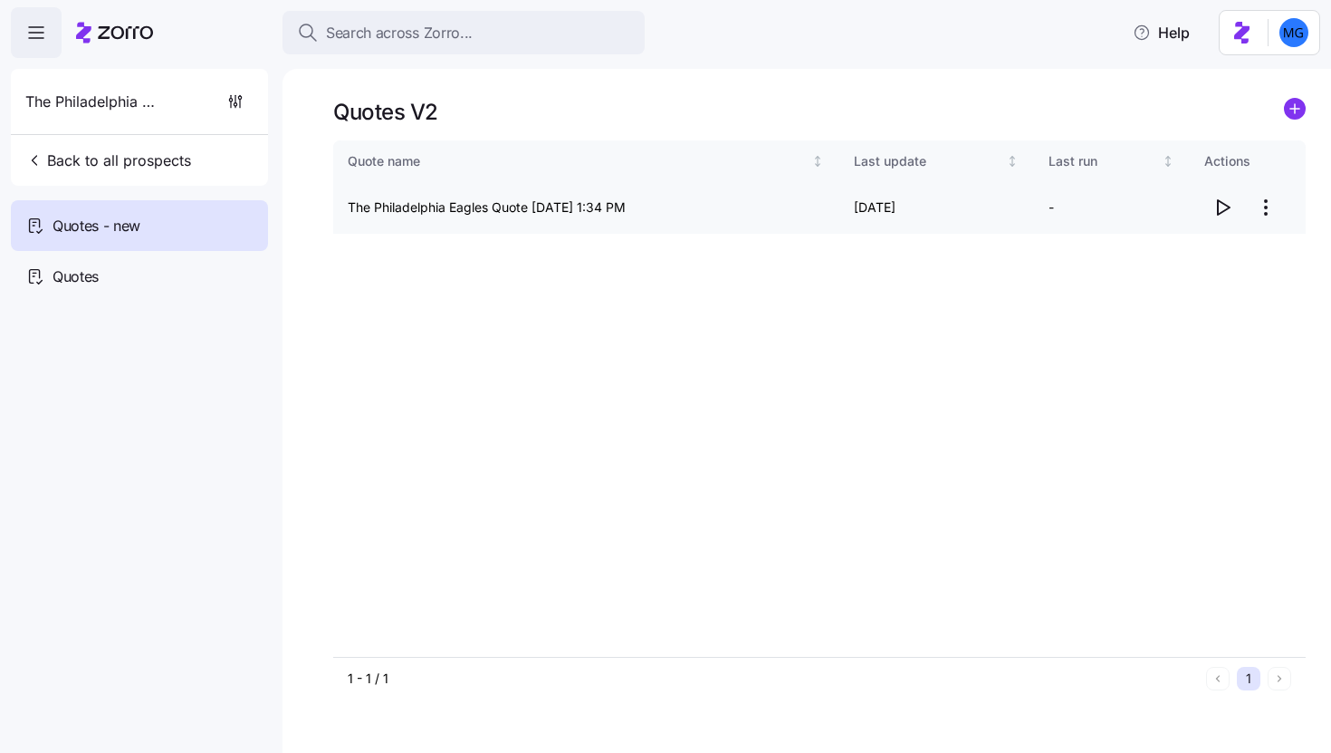
click at [1225, 205] on icon "button" at bounding box center [1224, 207] width 12 height 14
